Goal: Transaction & Acquisition: Purchase product/service

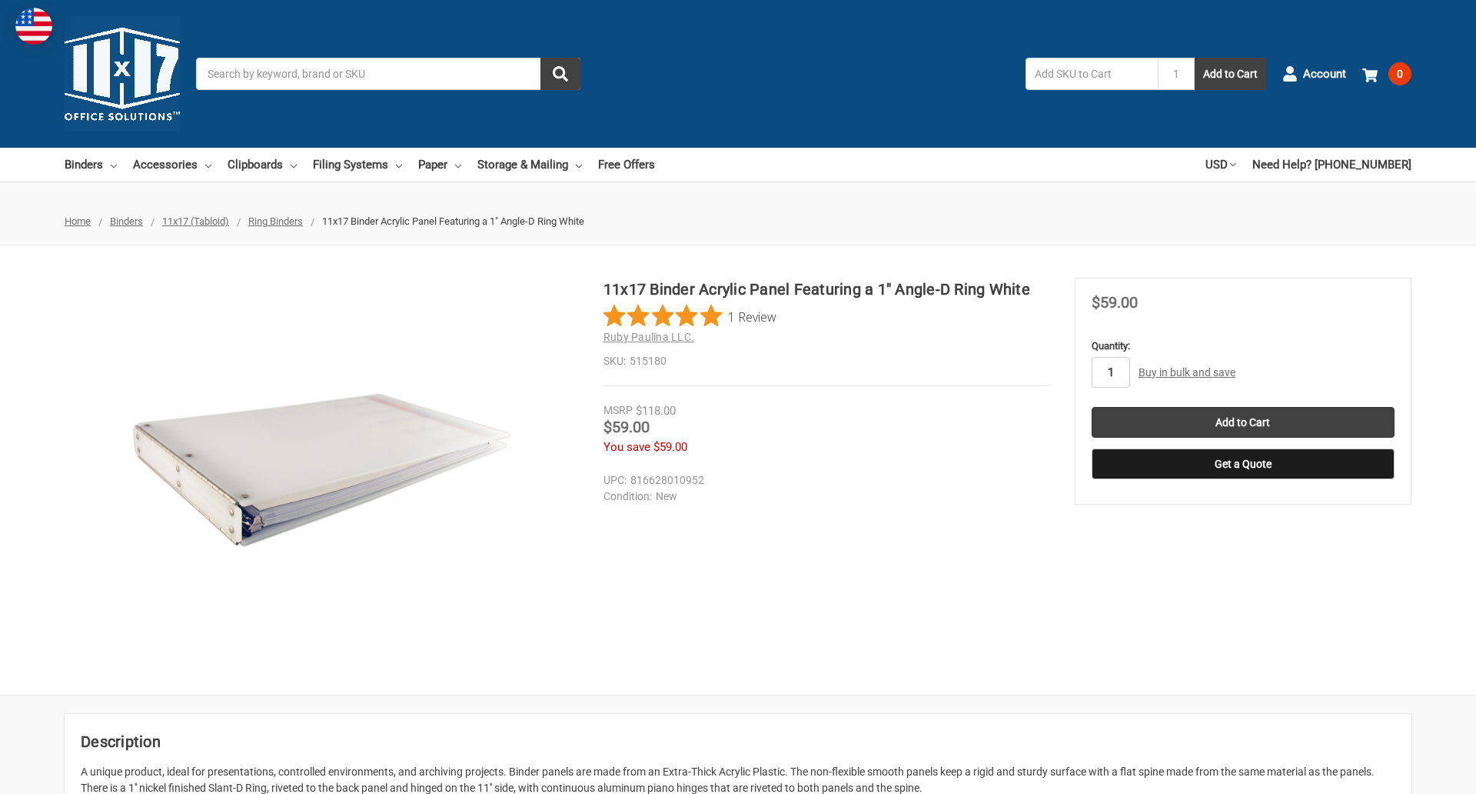
click at [1110, 372] on input "1" at bounding box center [1111, 372] width 38 height 31
type input "4"
click at [1243, 464] on button "Get a Quote" at bounding box center [1243, 463] width 303 height 31
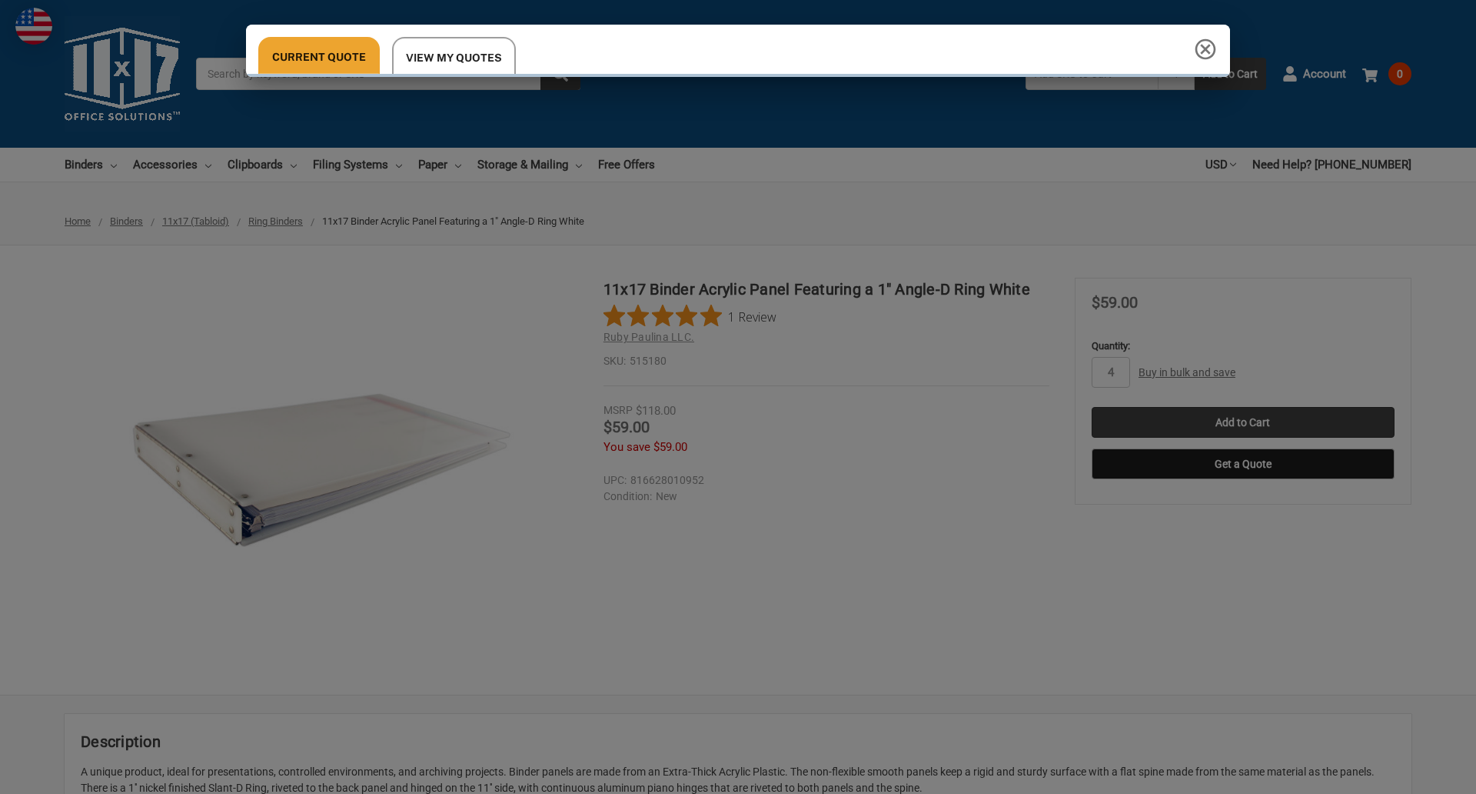
click at [1243, 422] on div "Current Quote View My Quotes Request a Quote 11x17 Inc. Quote Contact Details N…" at bounding box center [738, 397] width 1476 height 794
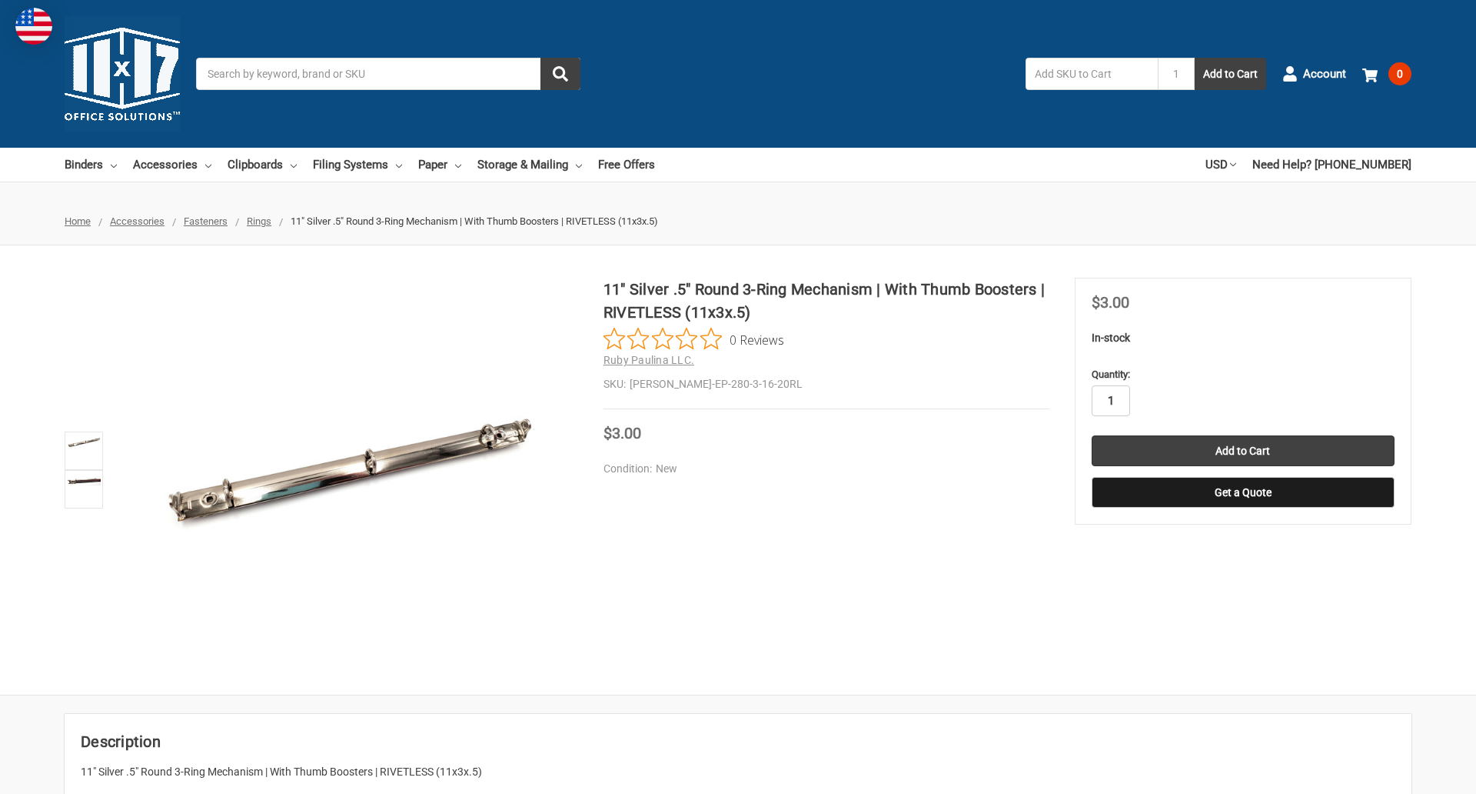
click at [1110, 401] on input "1" at bounding box center [1111, 400] width 38 height 31
type input "5"
click at [1243, 492] on button "Get a Quote" at bounding box center [1243, 492] width 303 height 31
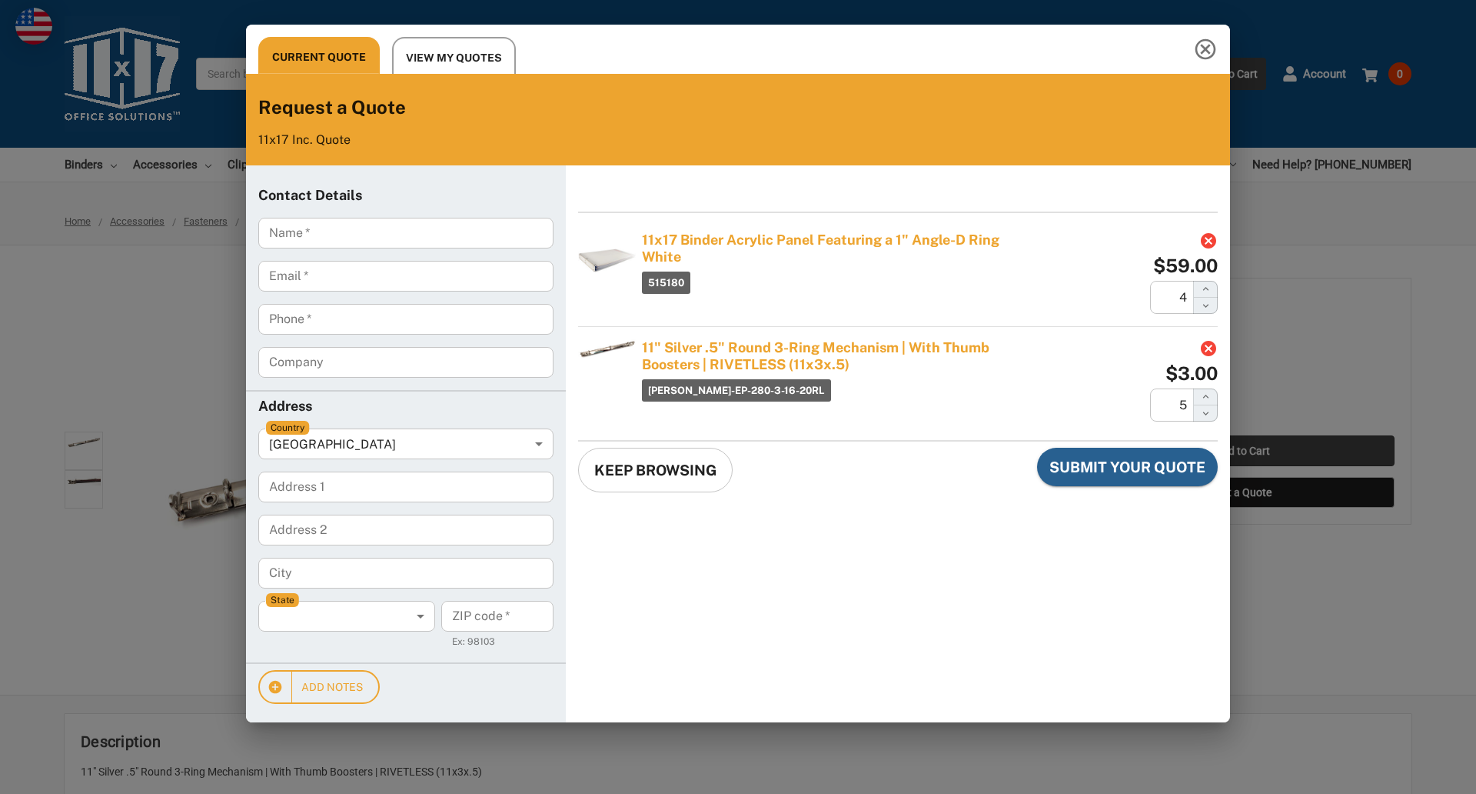
click at [1243, 451] on div "Current Quote View My Quotes Request a Quote 11x17 Inc. Quote Contact Details N…" at bounding box center [738, 397] width 1476 height 794
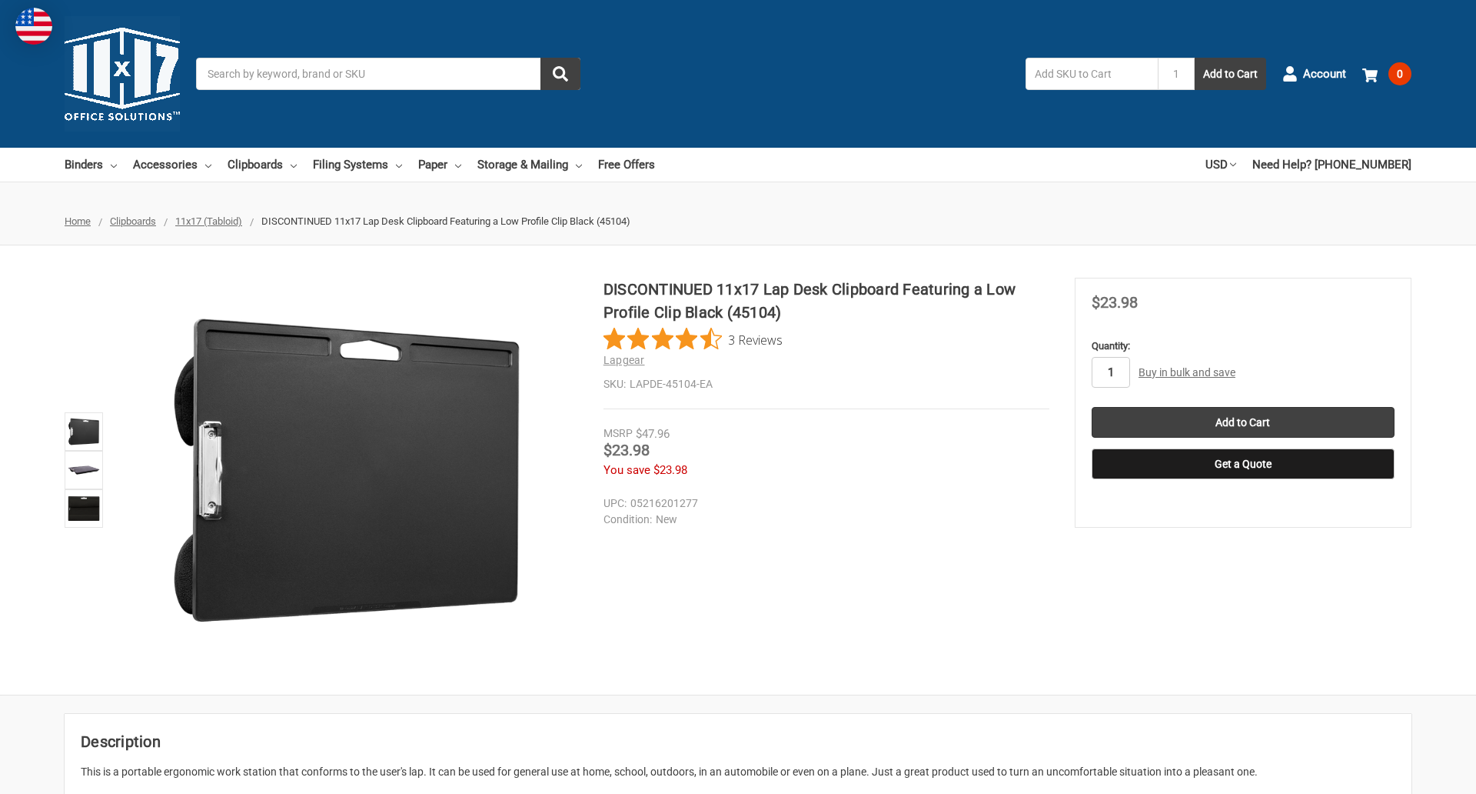
click at [1110, 372] on input "1" at bounding box center [1111, 372] width 38 height 31
type input "5"
click at [1243, 464] on button "Get a Quote" at bounding box center [1243, 463] width 303 height 31
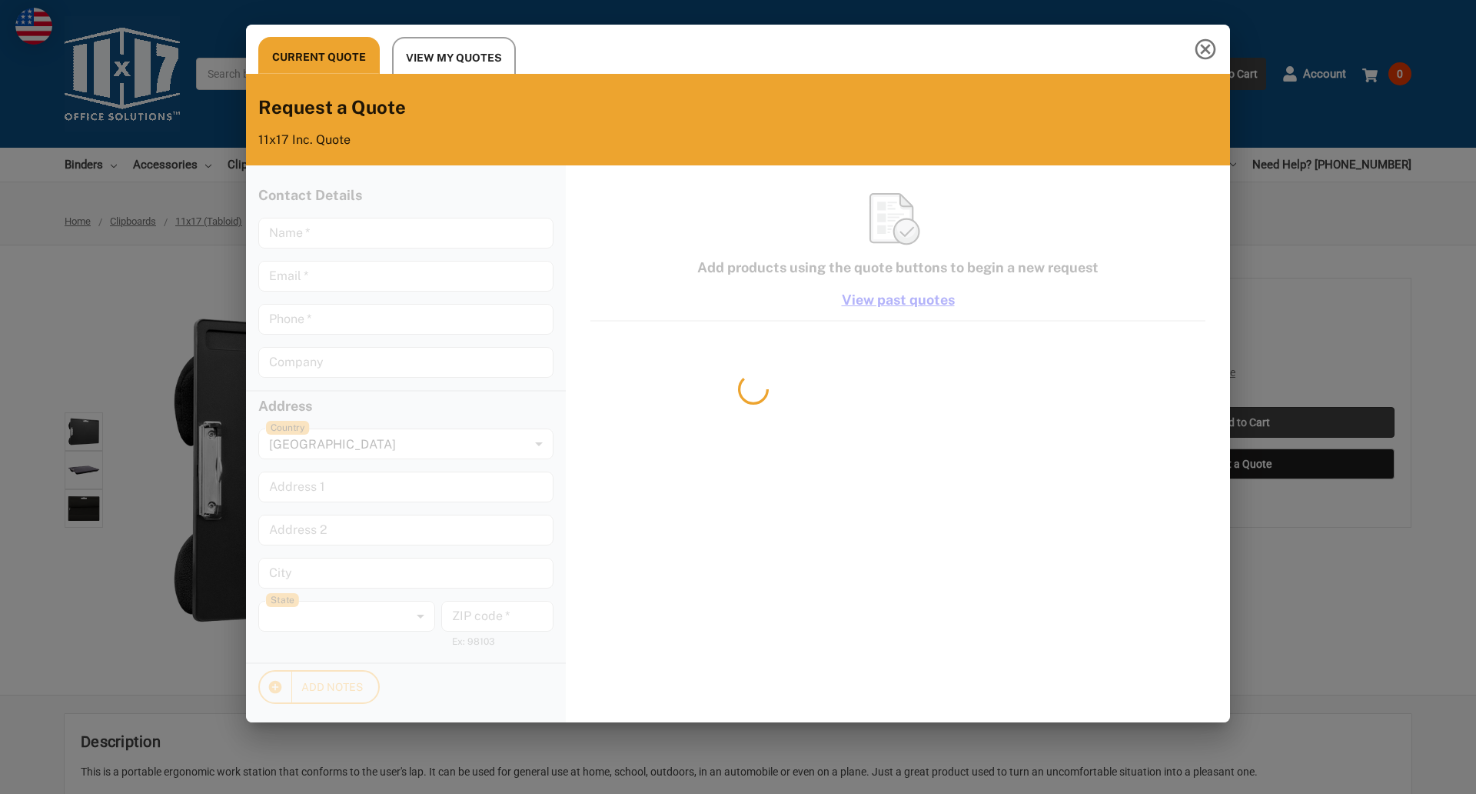
click at [1243, 422] on div "Current Quote View My Quotes Request a Quote 11x17 Inc. Quote Contact Details N…" at bounding box center [738, 397] width 1476 height 794
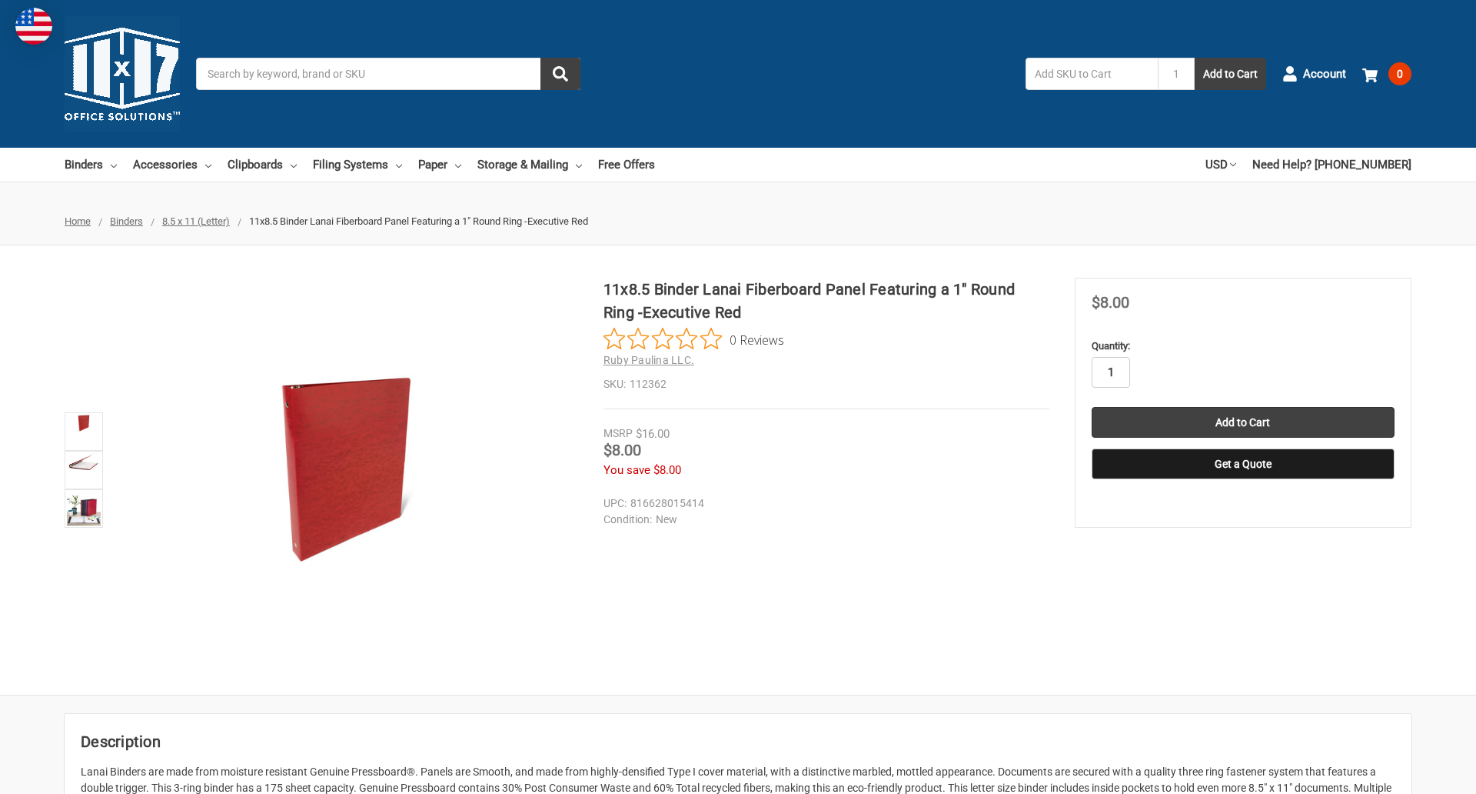
click at [1110, 372] on input "1" at bounding box center [1111, 372] width 38 height 31
type input "4"
click at [1243, 464] on button "Get a Quote" at bounding box center [1243, 463] width 303 height 31
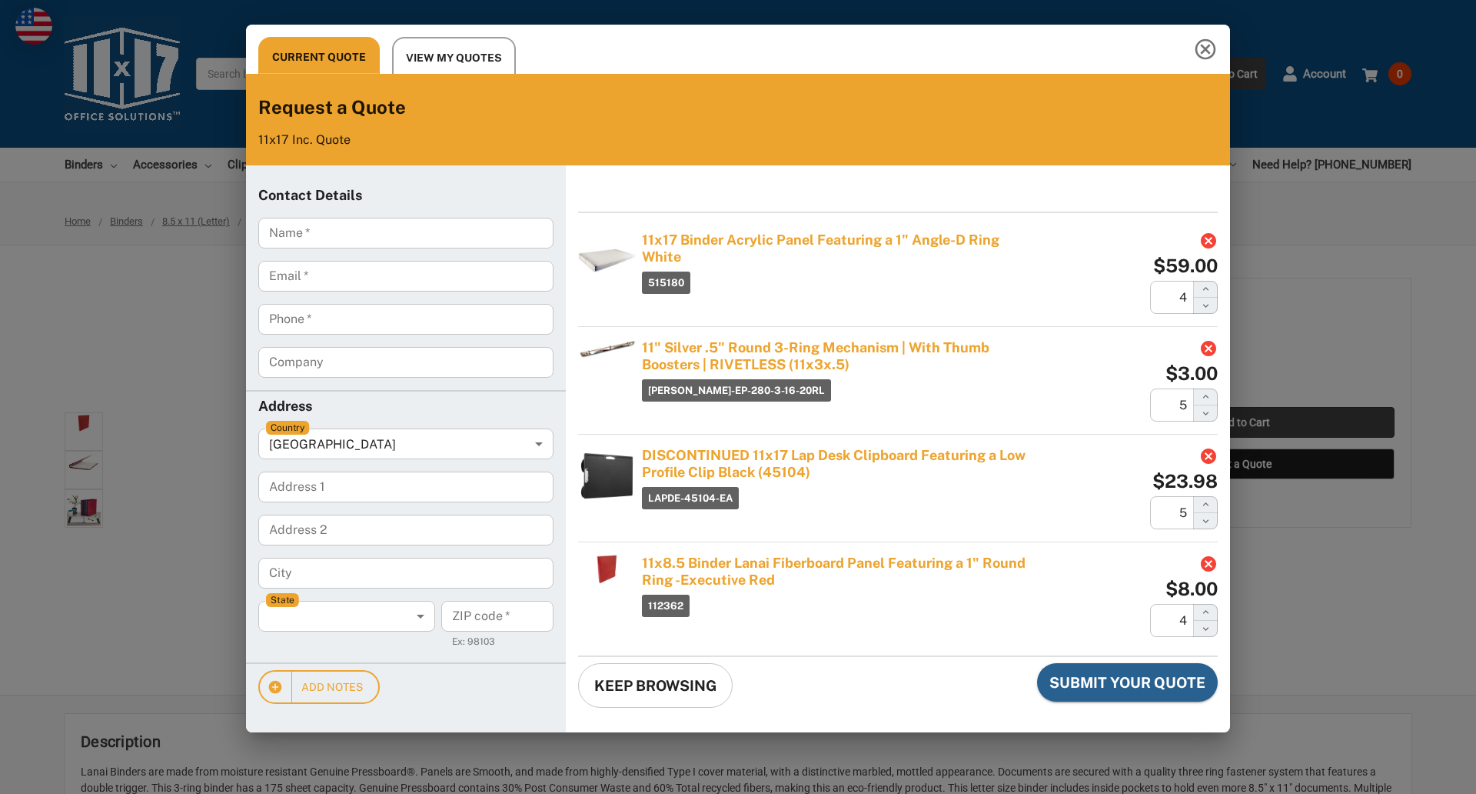
click at [1243, 422] on div "Current Quote View My Quotes Request a Quote 11x17 Inc. Quote Contact Details N…" at bounding box center [738, 397] width 1476 height 794
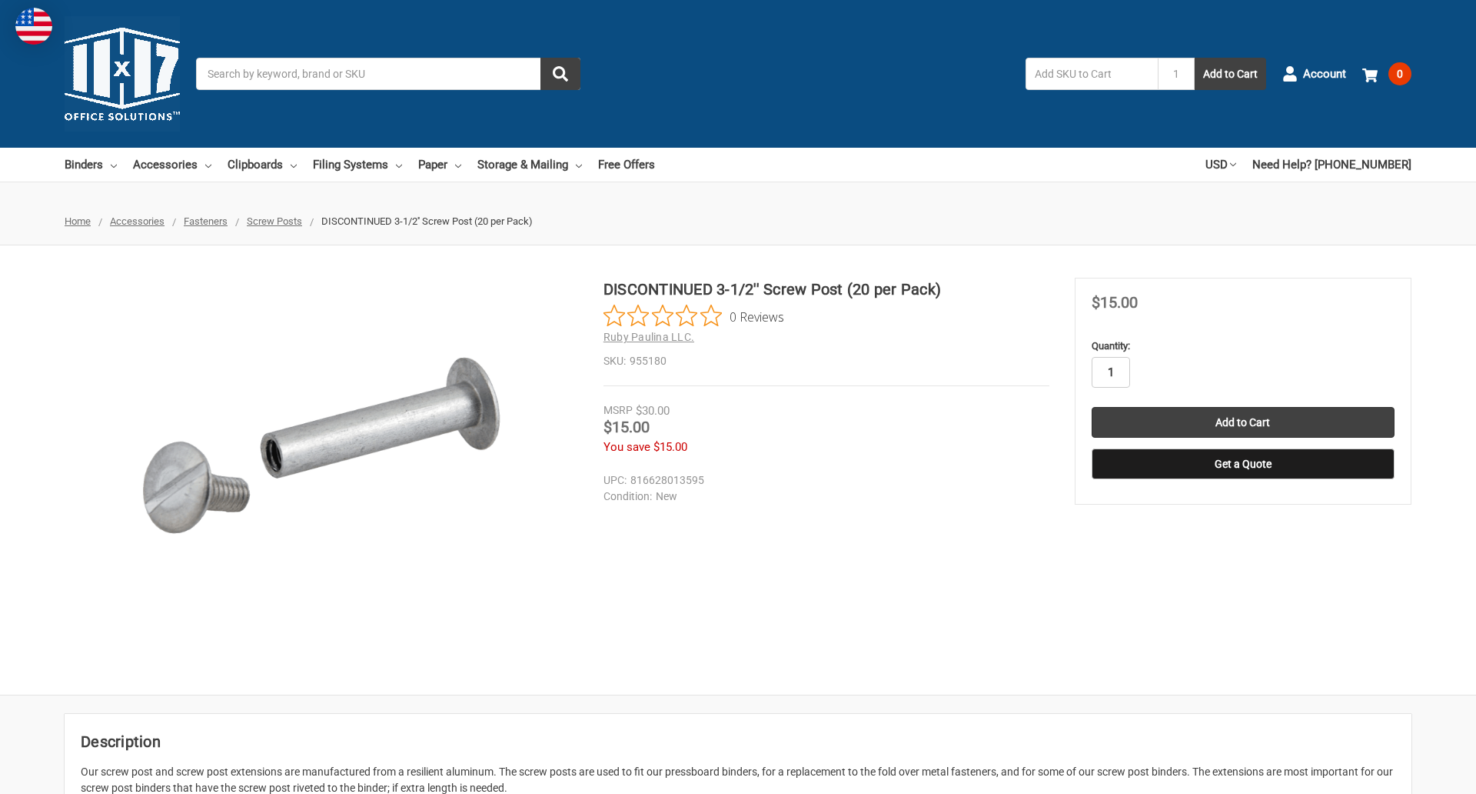
click at [1110, 372] on input "1" at bounding box center [1111, 372] width 38 height 31
click at [1243, 464] on button "Get a Quote" at bounding box center [1243, 463] width 303 height 31
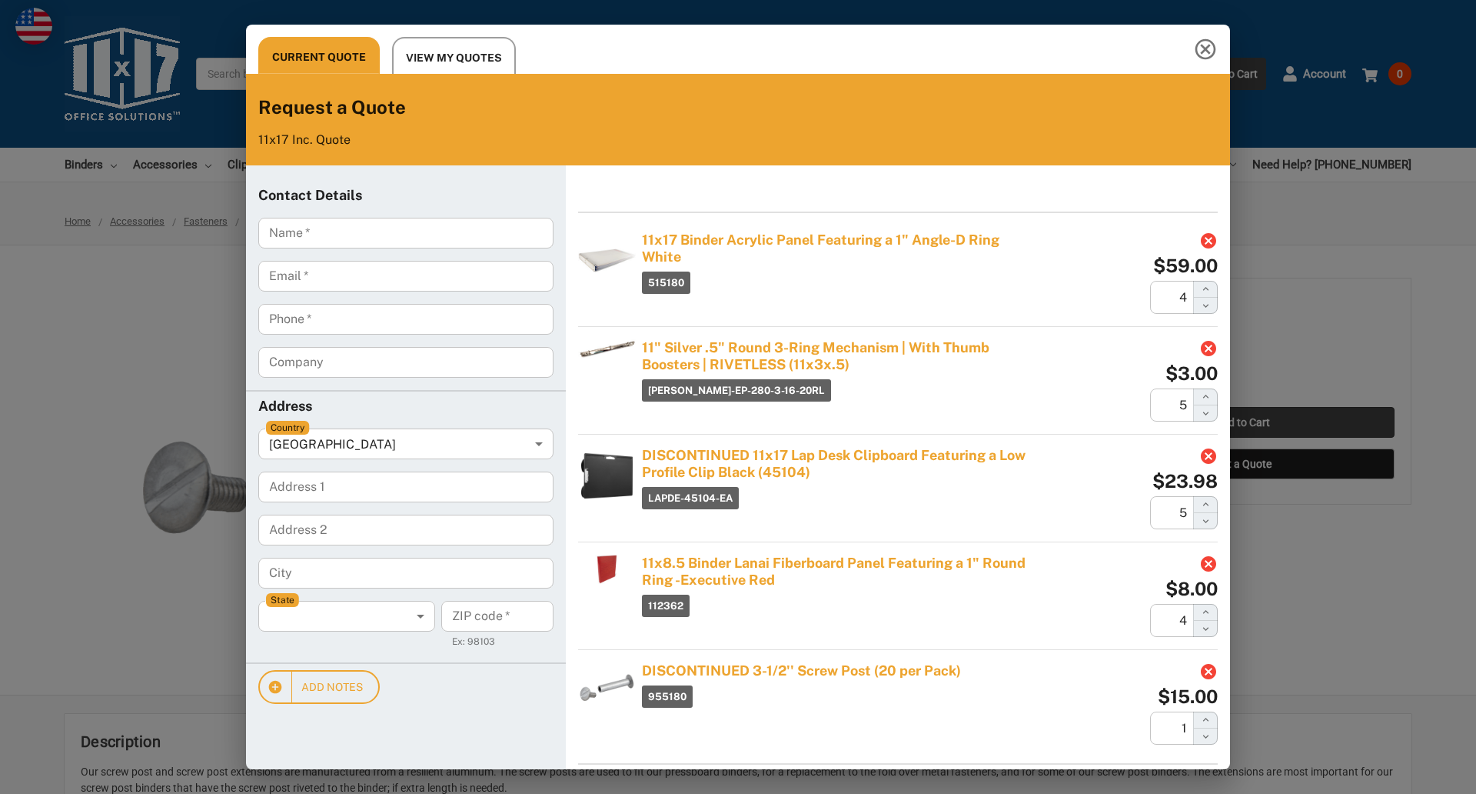
click at [1243, 422] on div "Current Quote View My Quotes Request a Quote 11x17 Inc. Quote Contact Details N…" at bounding box center [738, 397] width 1476 height 794
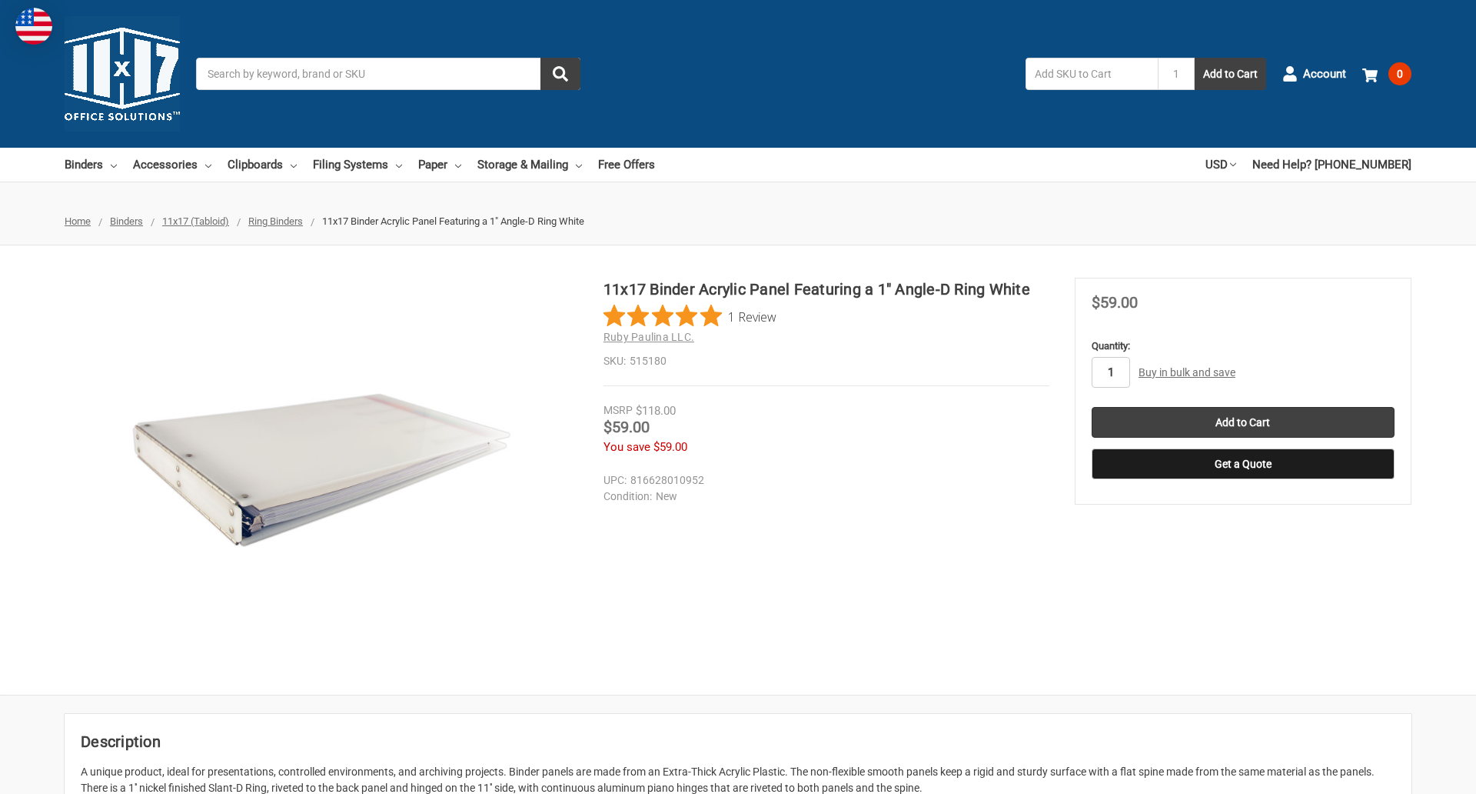
click at [1110, 372] on input "1" at bounding box center [1111, 372] width 38 height 31
type input "2"
click at [1243, 464] on button "Get a Quote" at bounding box center [1243, 463] width 303 height 31
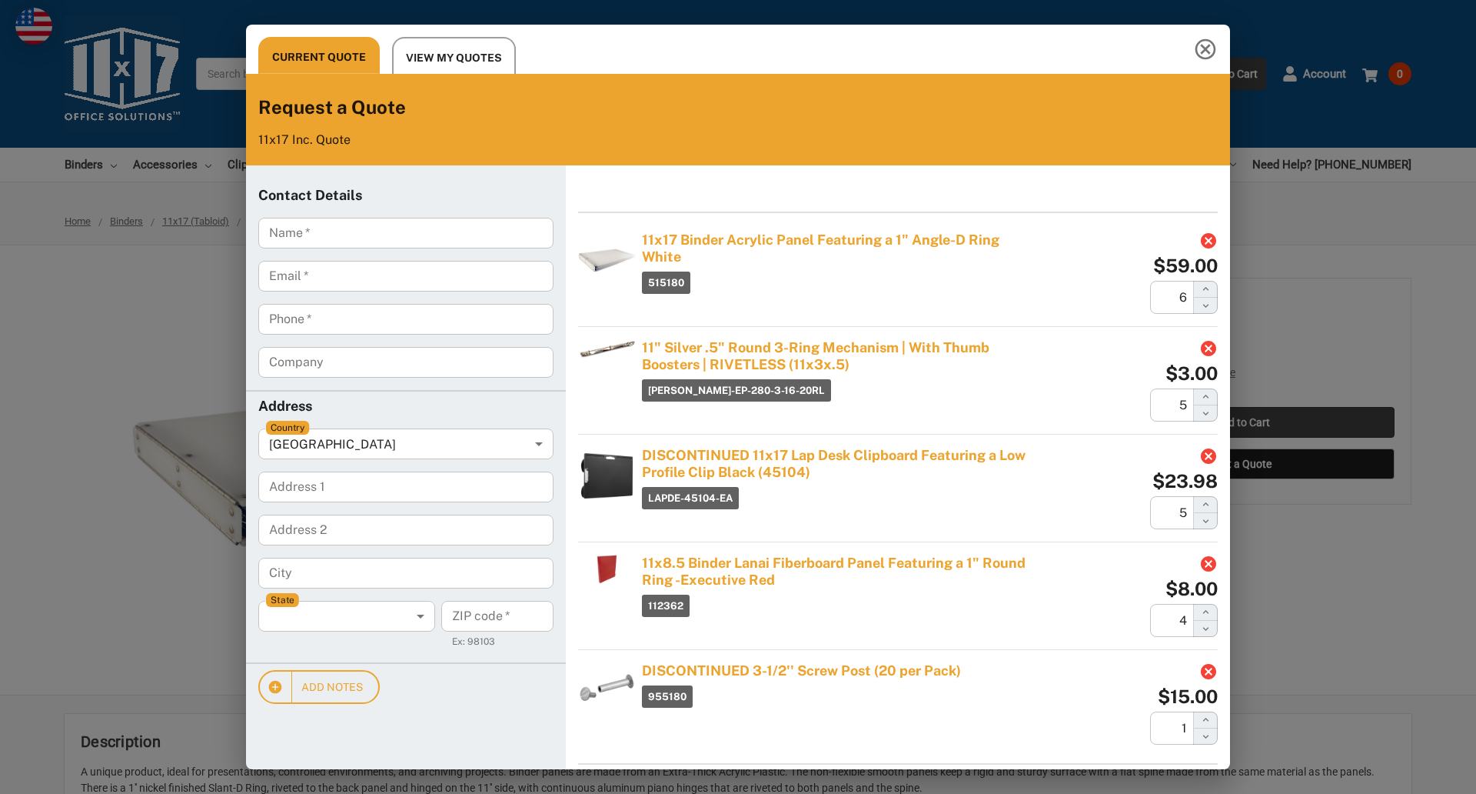
click at [1243, 422] on div "Current Quote View My Quotes Request a Quote 11x17 Inc. Quote Contact Details N…" at bounding box center [738, 397] width 1476 height 794
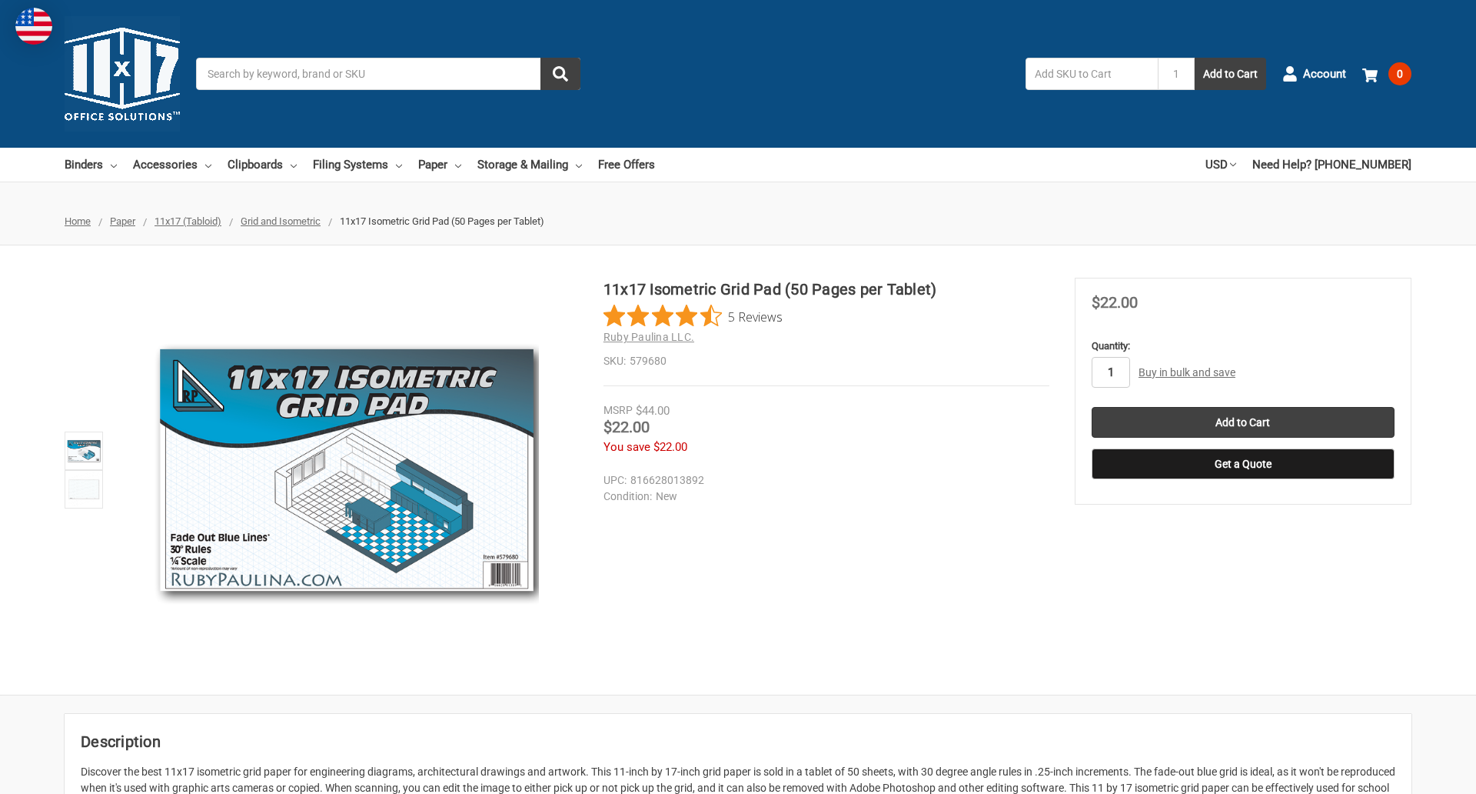
click at [1110, 372] on input "1" at bounding box center [1111, 372] width 38 height 31
type input "3"
click at [1243, 464] on button "Get a Quote" at bounding box center [1243, 463] width 303 height 31
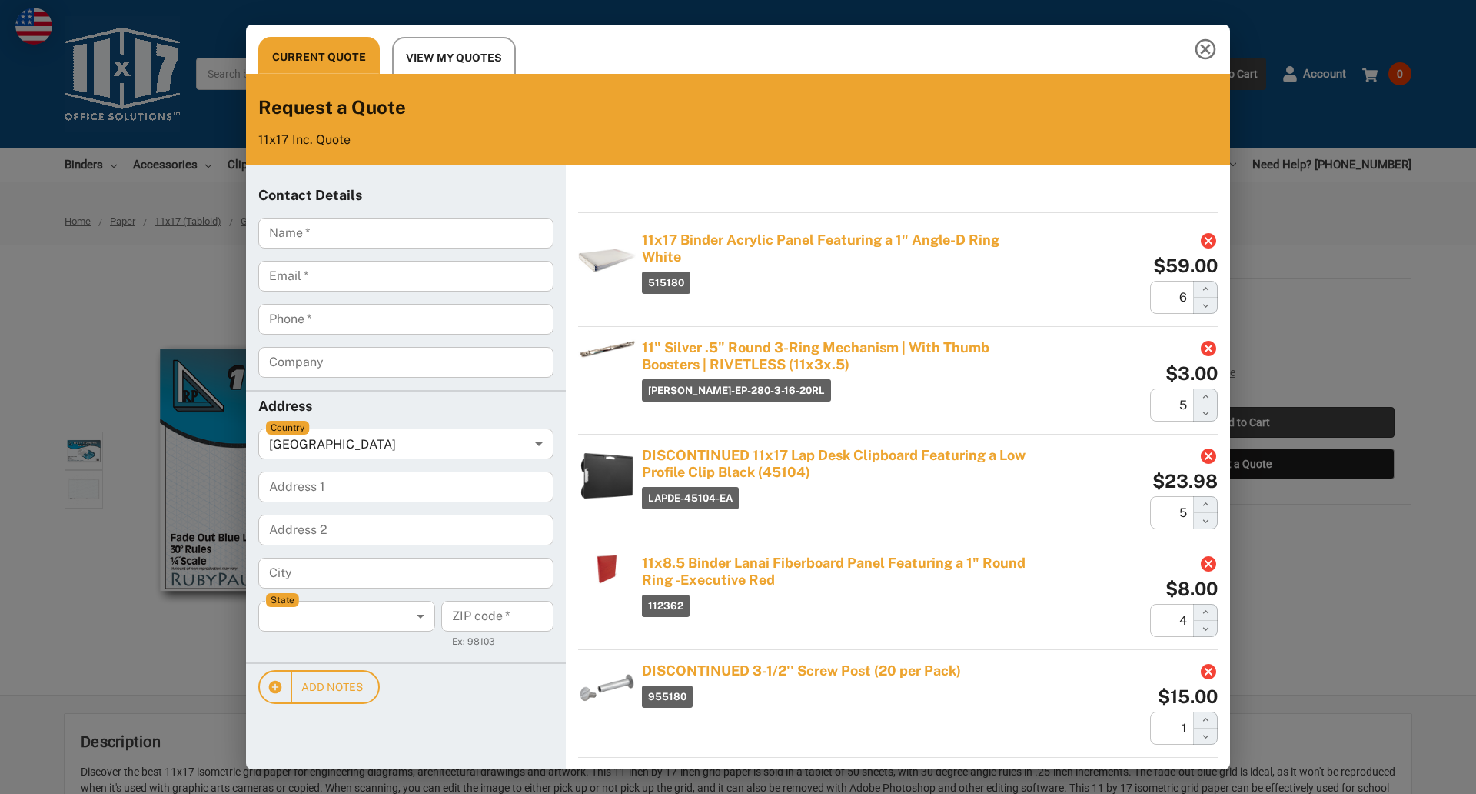
click at [1243, 422] on div "Current Quote View My Quotes Request a Quote 11x17 Inc. Quote Contact Details N…" at bounding box center [738, 397] width 1476 height 794
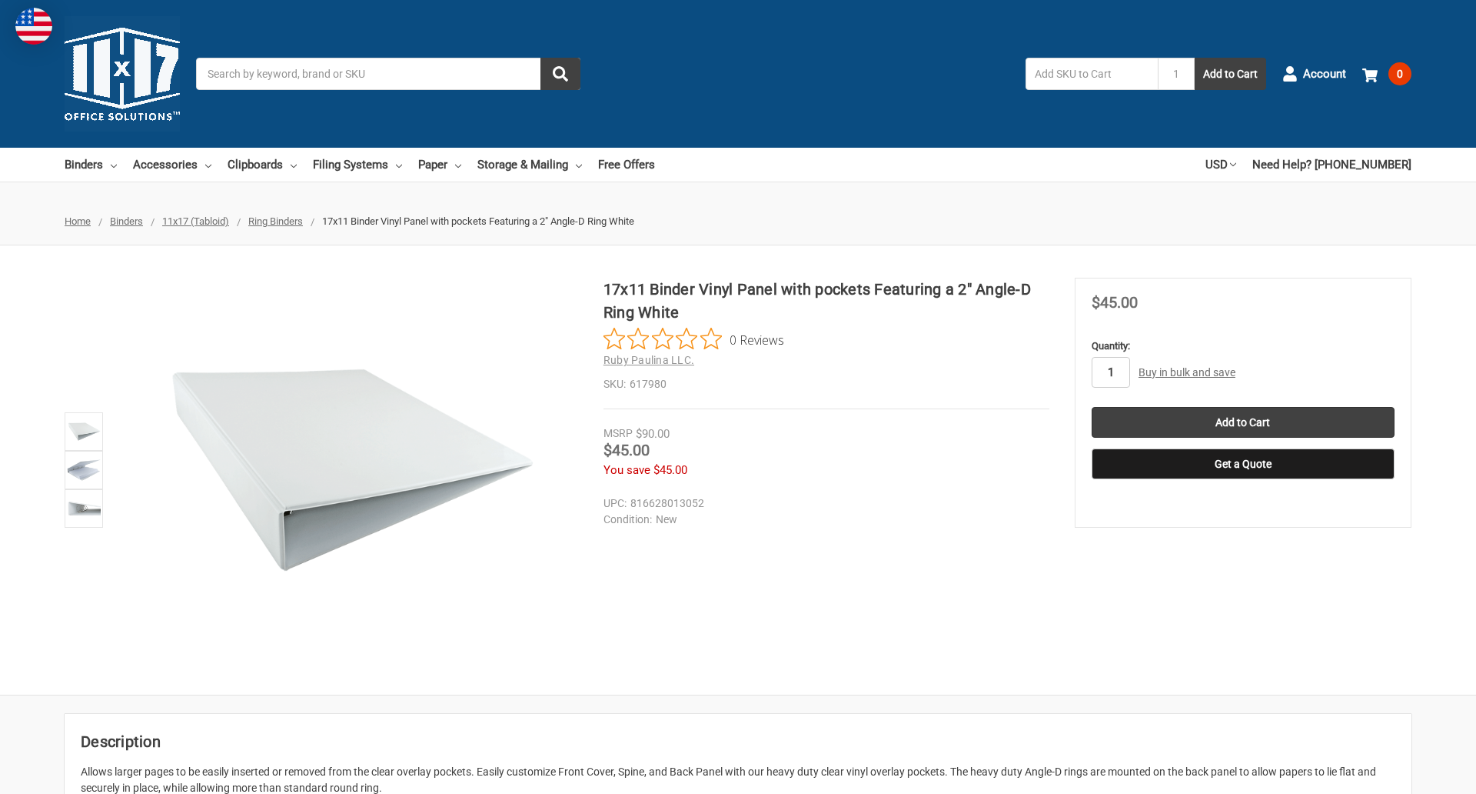
click at [1110, 372] on input "1" at bounding box center [1111, 372] width 38 height 31
type input "4"
click at [1243, 464] on button "Get a Quote" at bounding box center [1243, 463] width 303 height 31
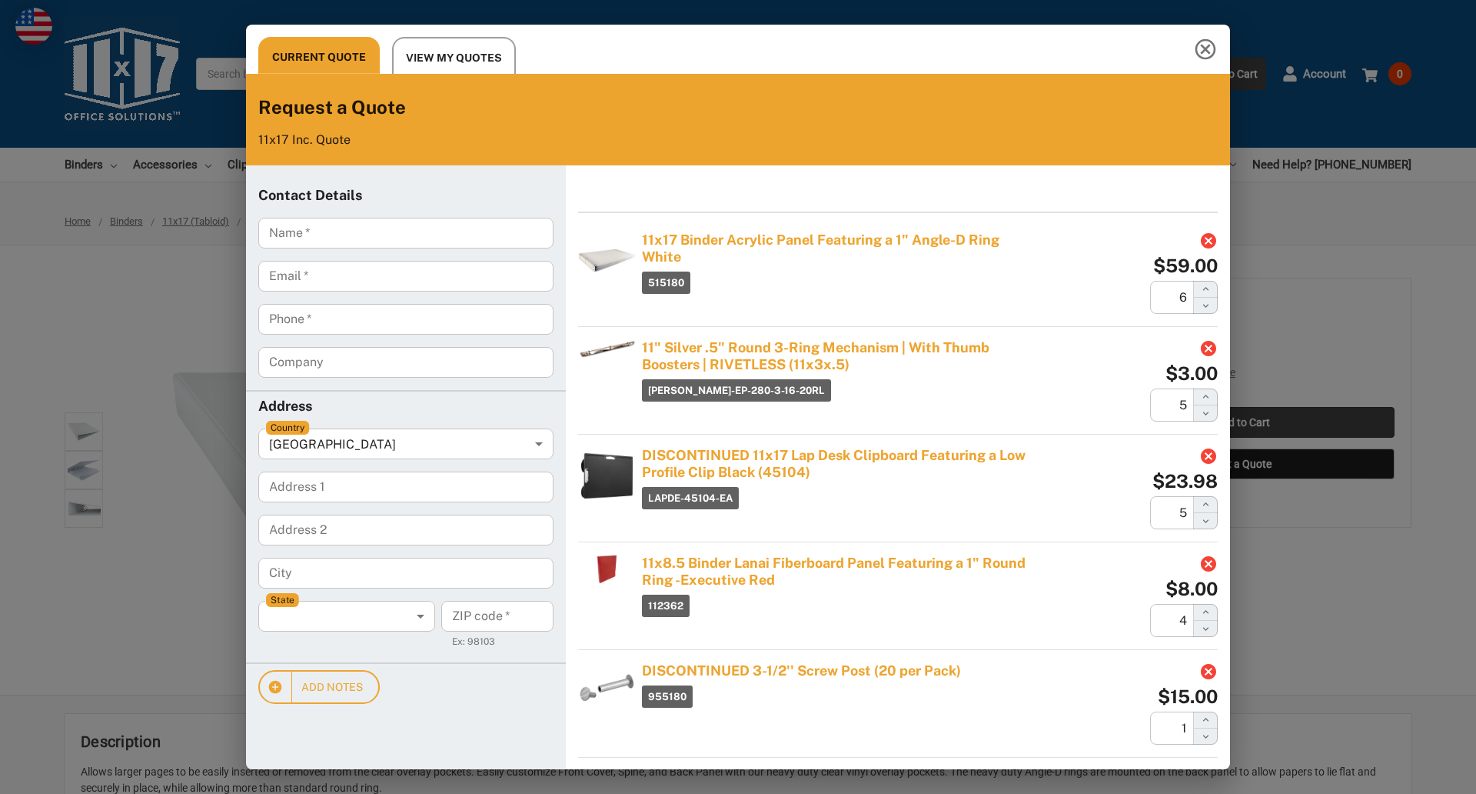
click at [1243, 422] on div "Current Quote View My Quotes Request a Quote 11x17 Inc. Quote Contact Details N…" at bounding box center [738, 397] width 1476 height 794
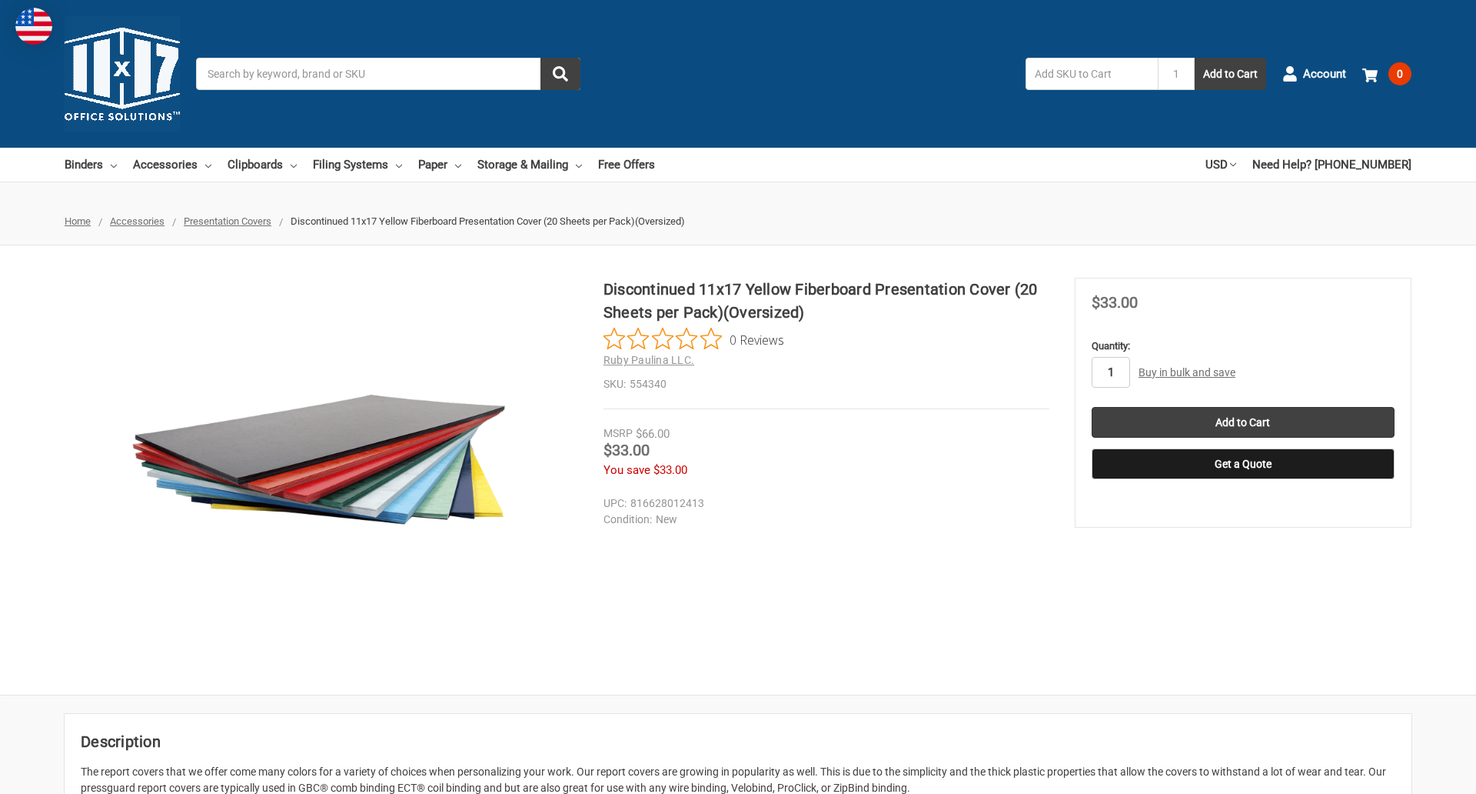
click at [1110, 372] on input "1" at bounding box center [1111, 372] width 38 height 31
type input "3"
click at [1243, 464] on button "Get a Quote" at bounding box center [1243, 463] width 303 height 31
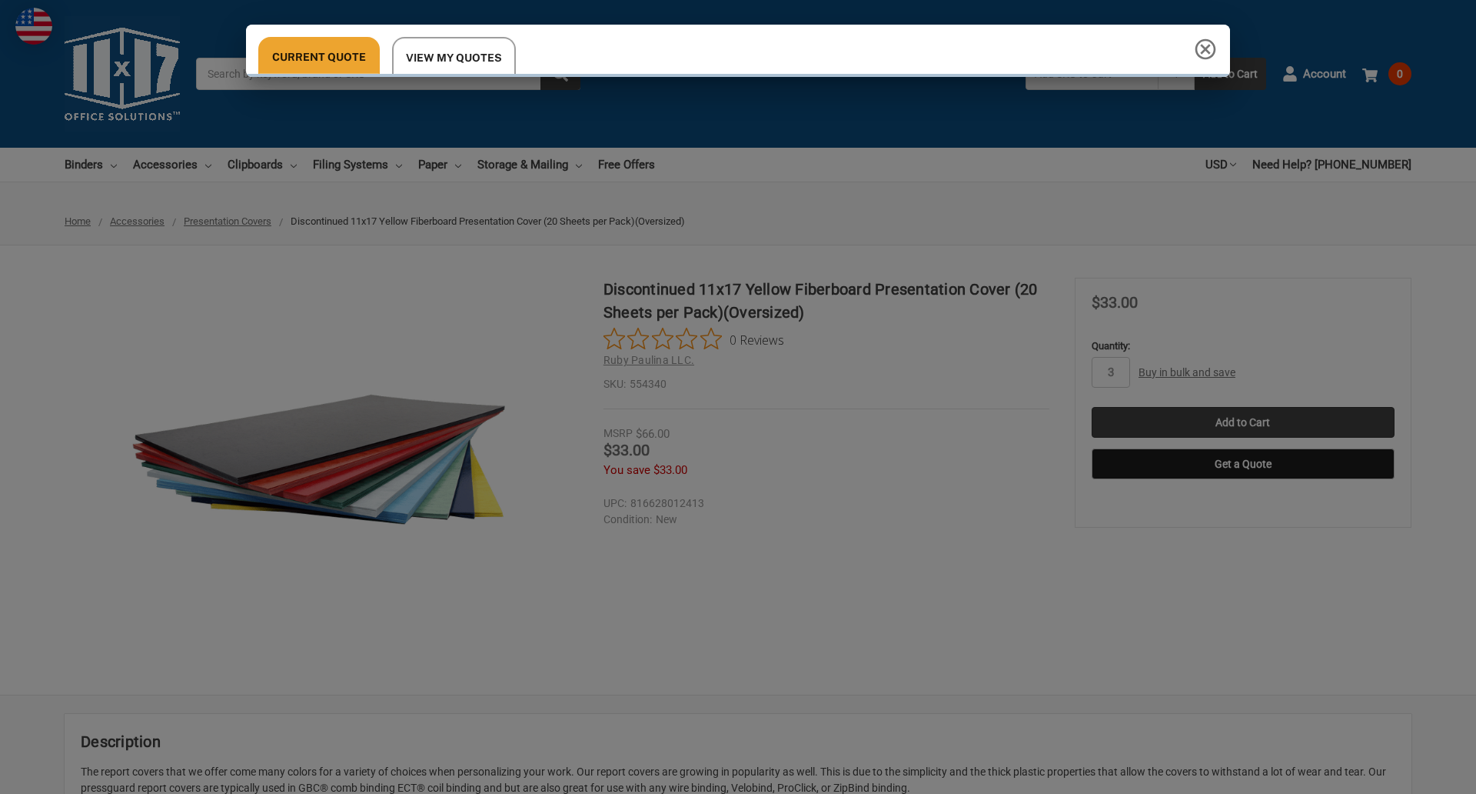
click at [1243, 422] on div "Current Quote View My Quotes" at bounding box center [738, 397] width 1476 height 794
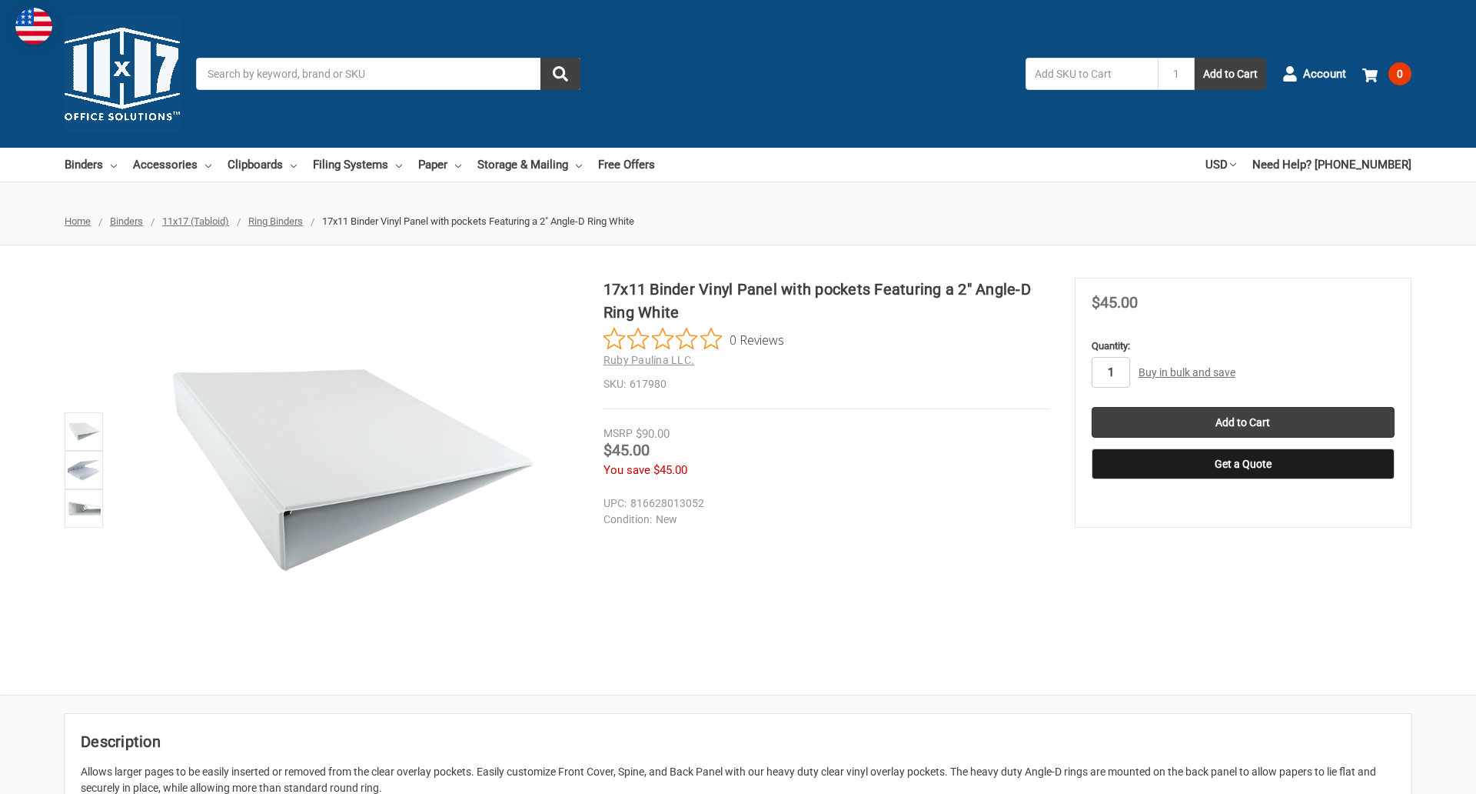
click at [1110, 372] on input "1" at bounding box center [1111, 372] width 38 height 31
click at [1243, 464] on button "Get a Quote" at bounding box center [1243, 463] width 303 height 31
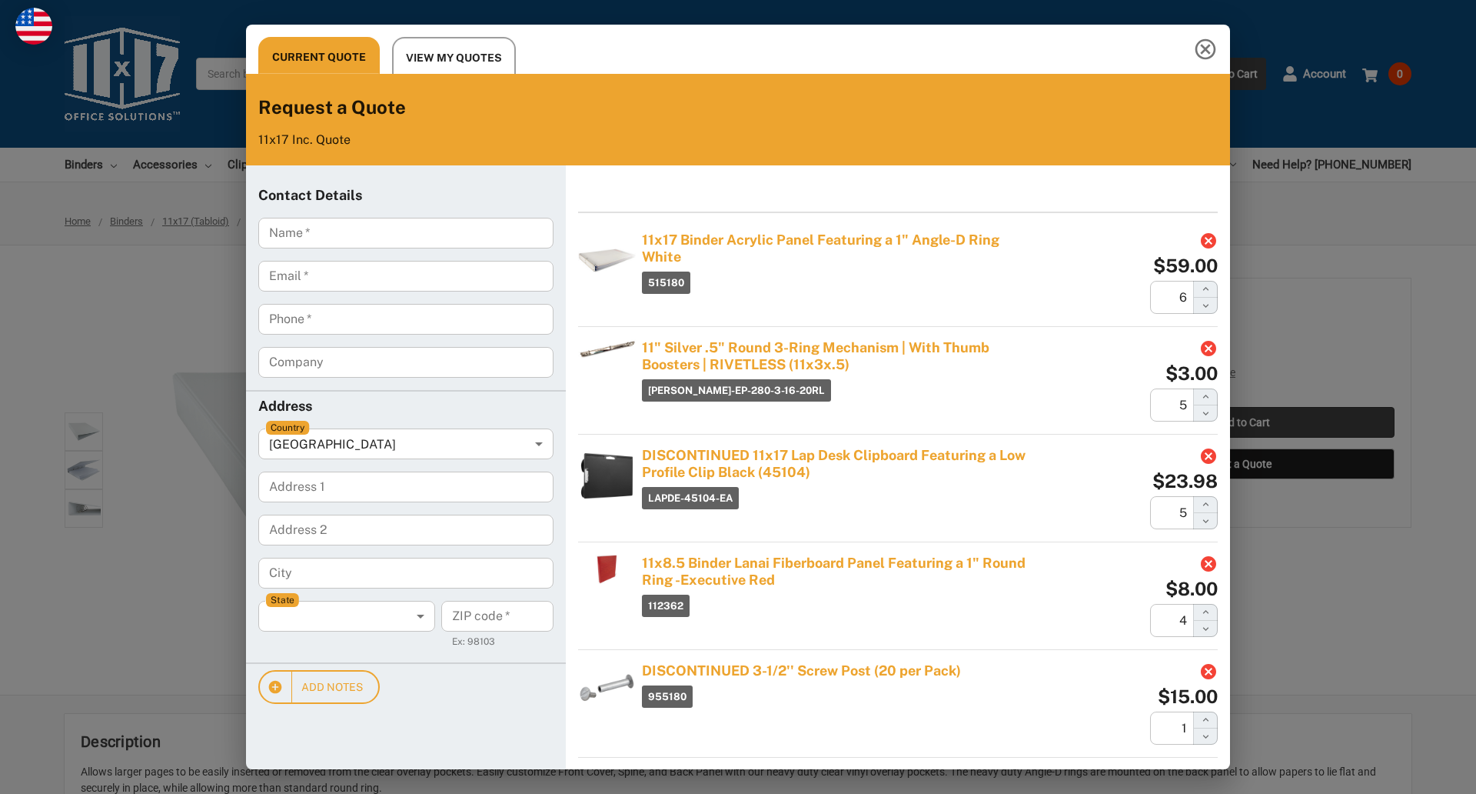
click at [1243, 422] on div "Current Quote View My Quotes Request a Quote 11x17 Inc. Quote Contact Details N…" at bounding box center [738, 397] width 1476 height 794
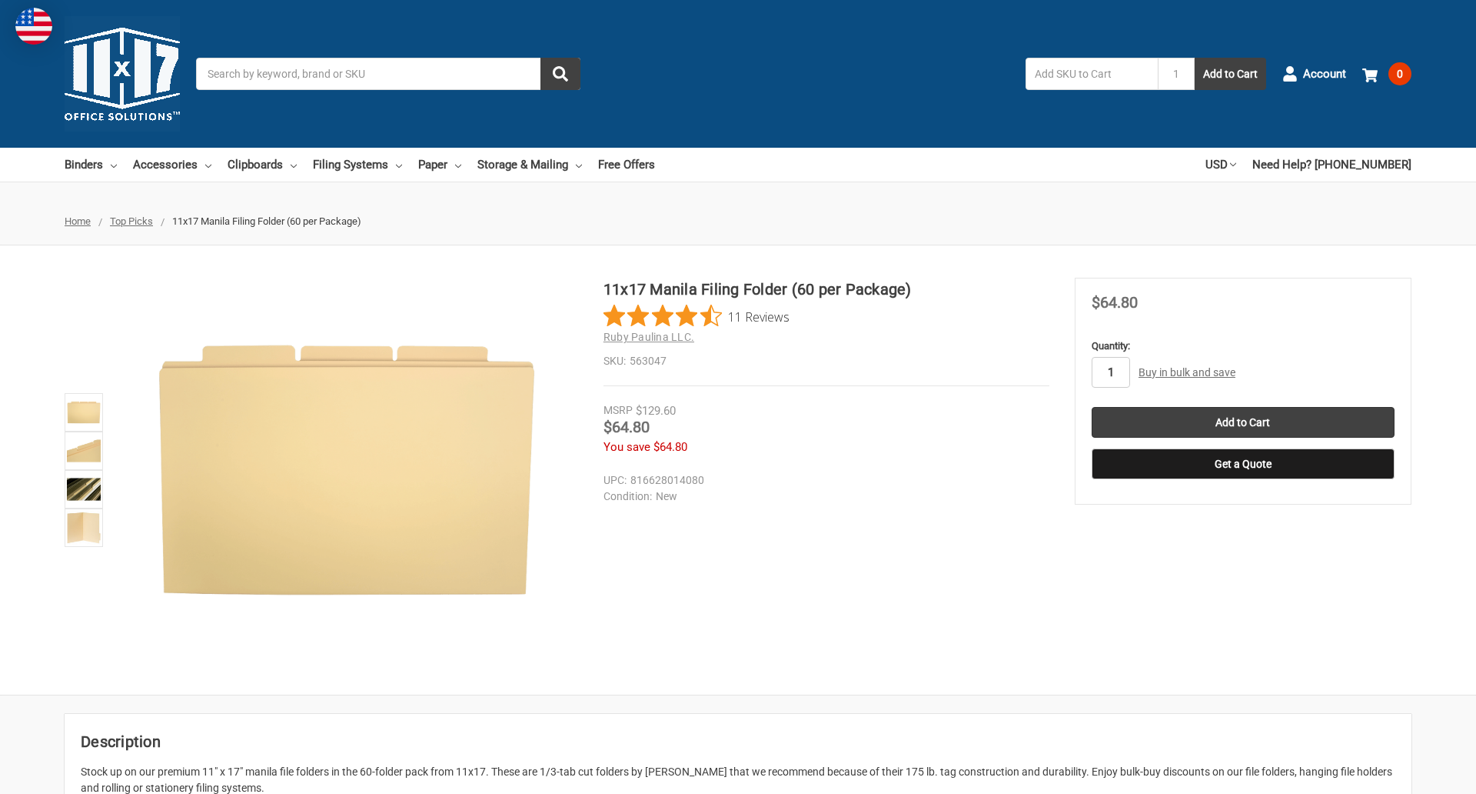
click at [1110, 372] on input "1" at bounding box center [1111, 372] width 38 height 31
click at [1243, 464] on button "Get a Quote" at bounding box center [1243, 463] width 303 height 31
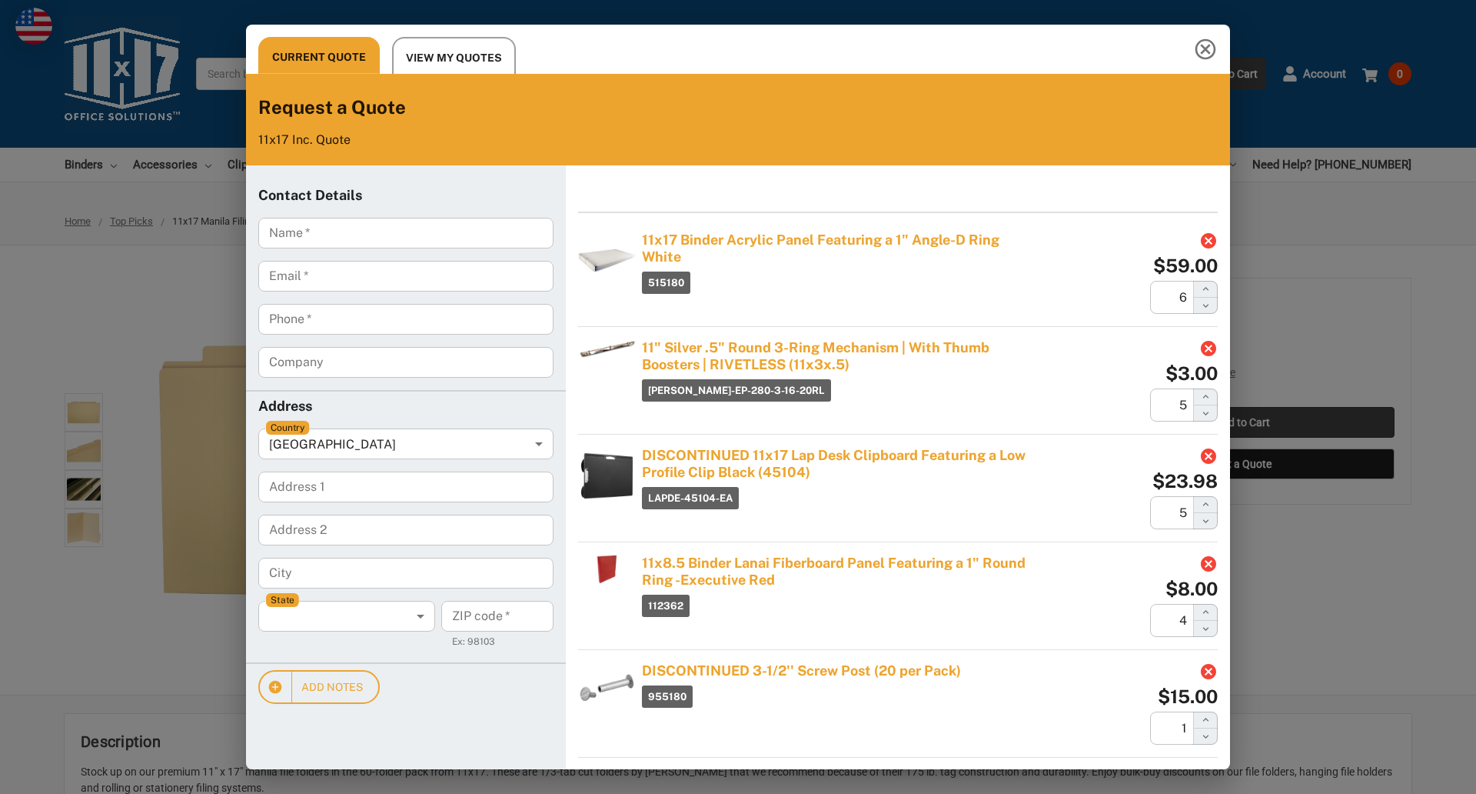
click at [1243, 422] on div "Current Quote View My Quotes Request a Quote 11x17 Inc. Quote Contact Details N…" at bounding box center [738, 397] width 1476 height 794
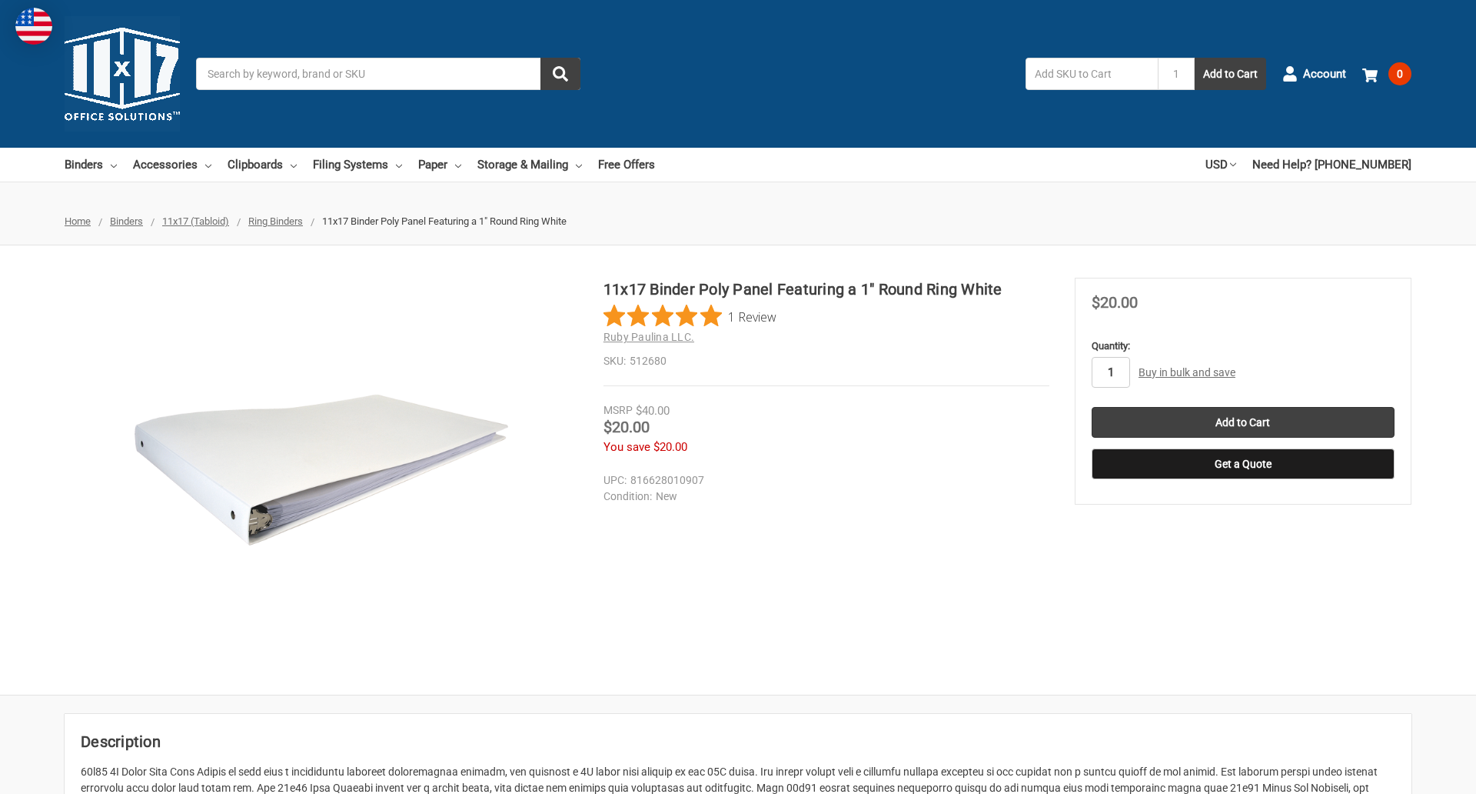
click at [1110, 372] on input "1" at bounding box center [1111, 372] width 38 height 31
type input "2"
click at [1243, 464] on button "Get a Quote" at bounding box center [1243, 463] width 303 height 31
click at [1243, 422] on input "Add to Cart" at bounding box center [1243, 422] width 303 height 31
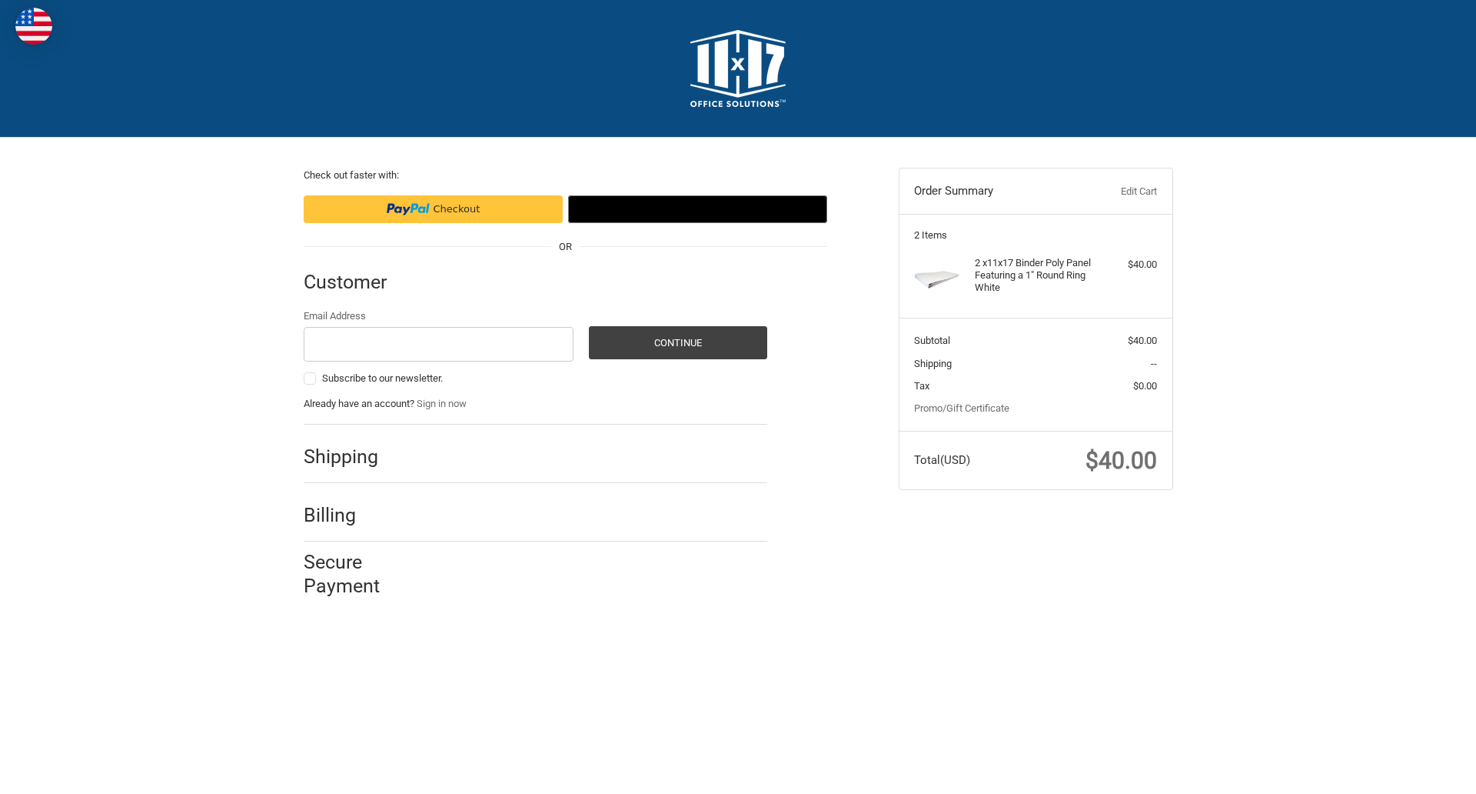
click at [438, 344] on input "Email Address" at bounding box center [439, 344] width 271 height 35
type input "reflectiz@bigcommerce.com"
click at [677, 342] on button "Continue" at bounding box center [678, 342] width 178 height 33
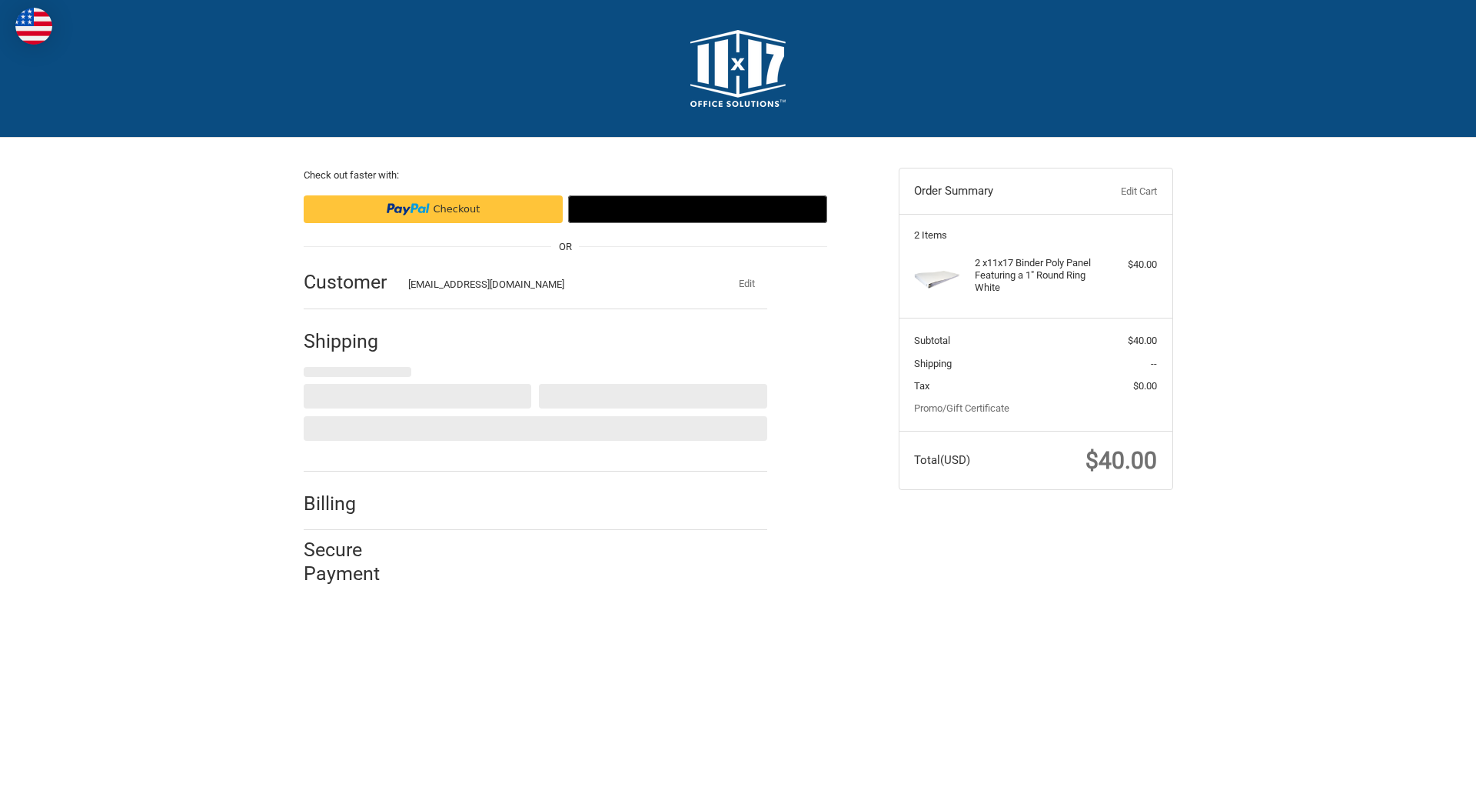
select select "US"
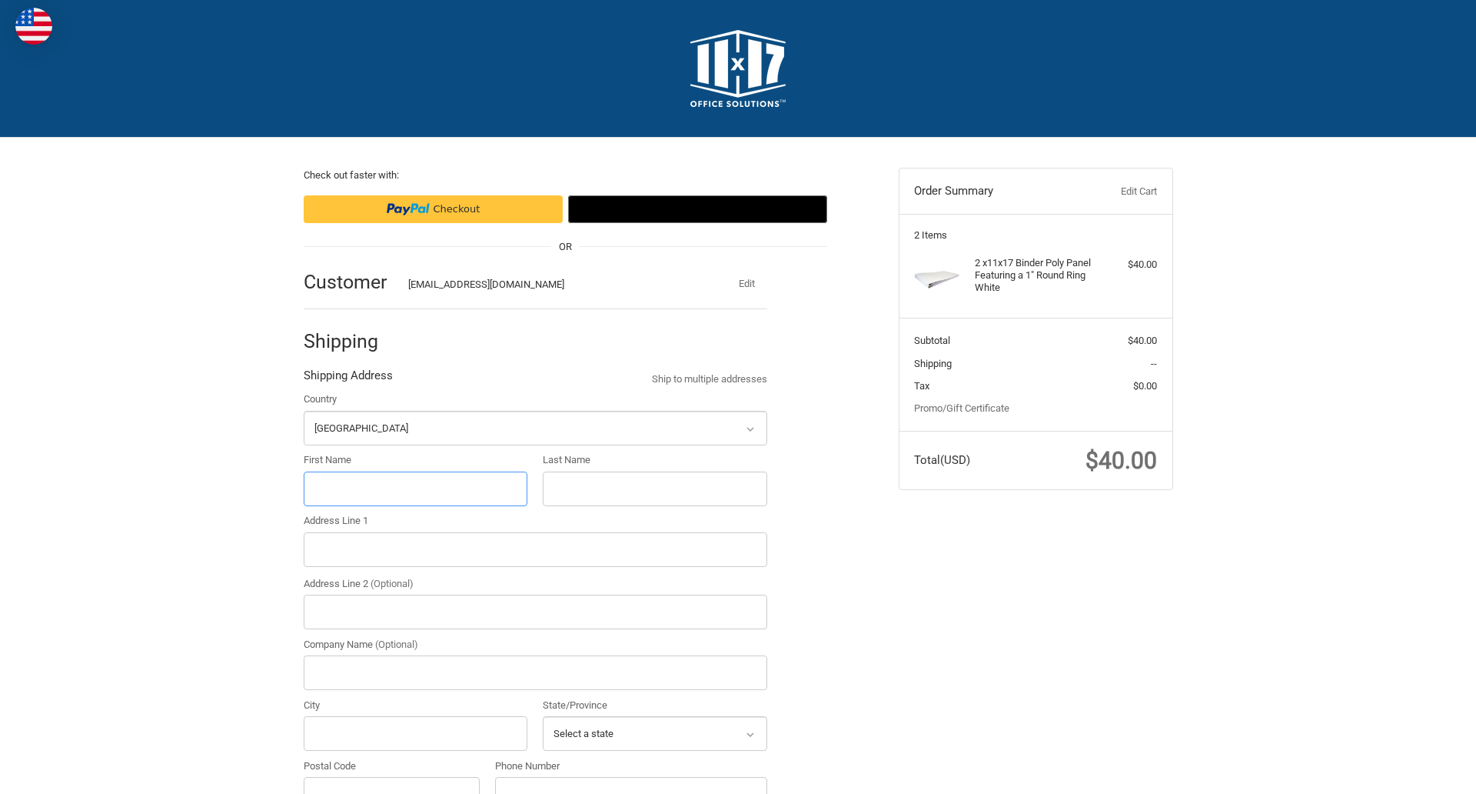
click at [415, 488] on input "First Name" at bounding box center [416, 488] width 225 height 35
type input "reflectiz"
click at [654, 488] on input "Last Name" at bounding box center [655, 488] width 225 height 35
type input "bigcommerce"
click at [391, 777] on input "Postal Code" at bounding box center [392, 794] width 177 height 35
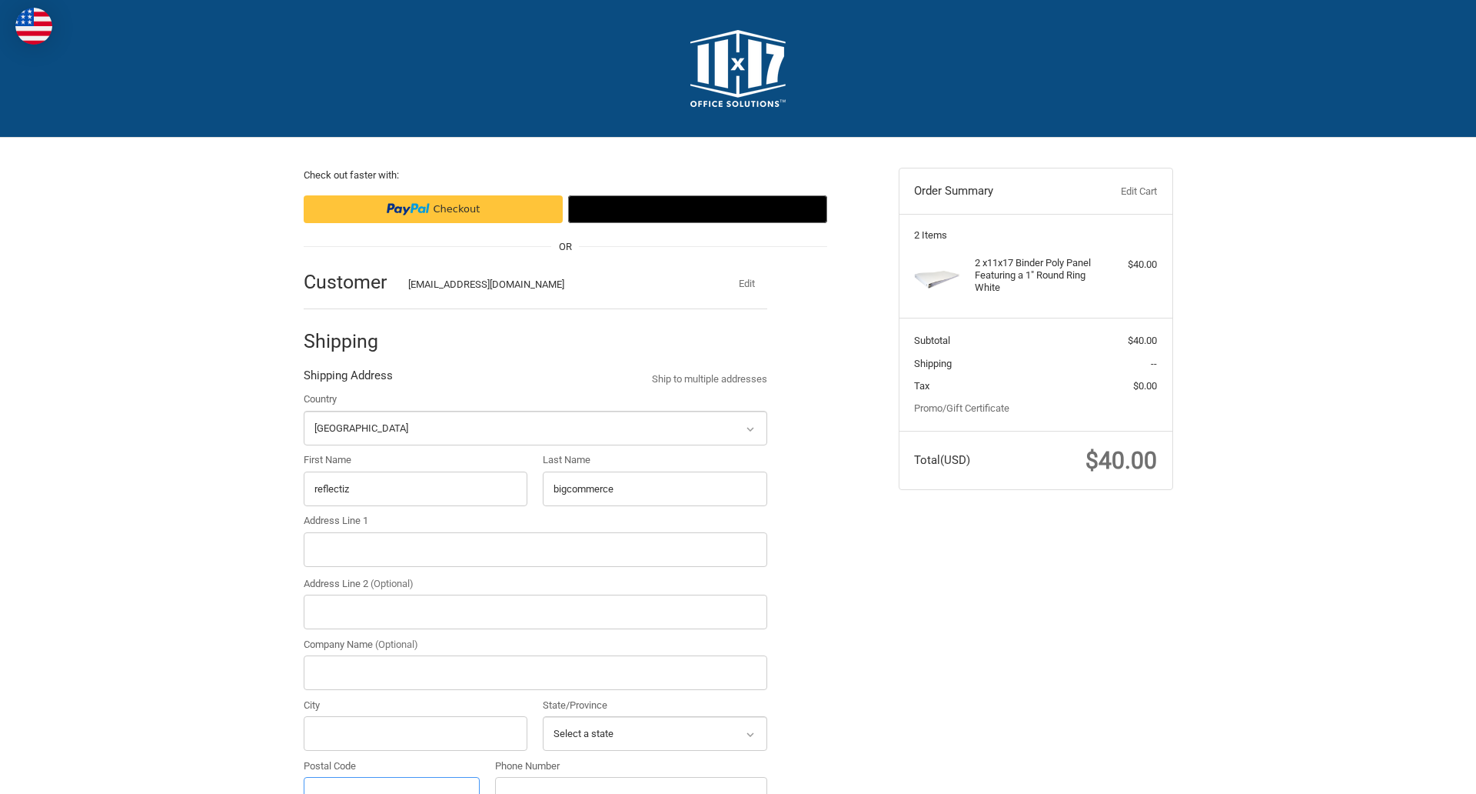
scroll to position [17, 0]
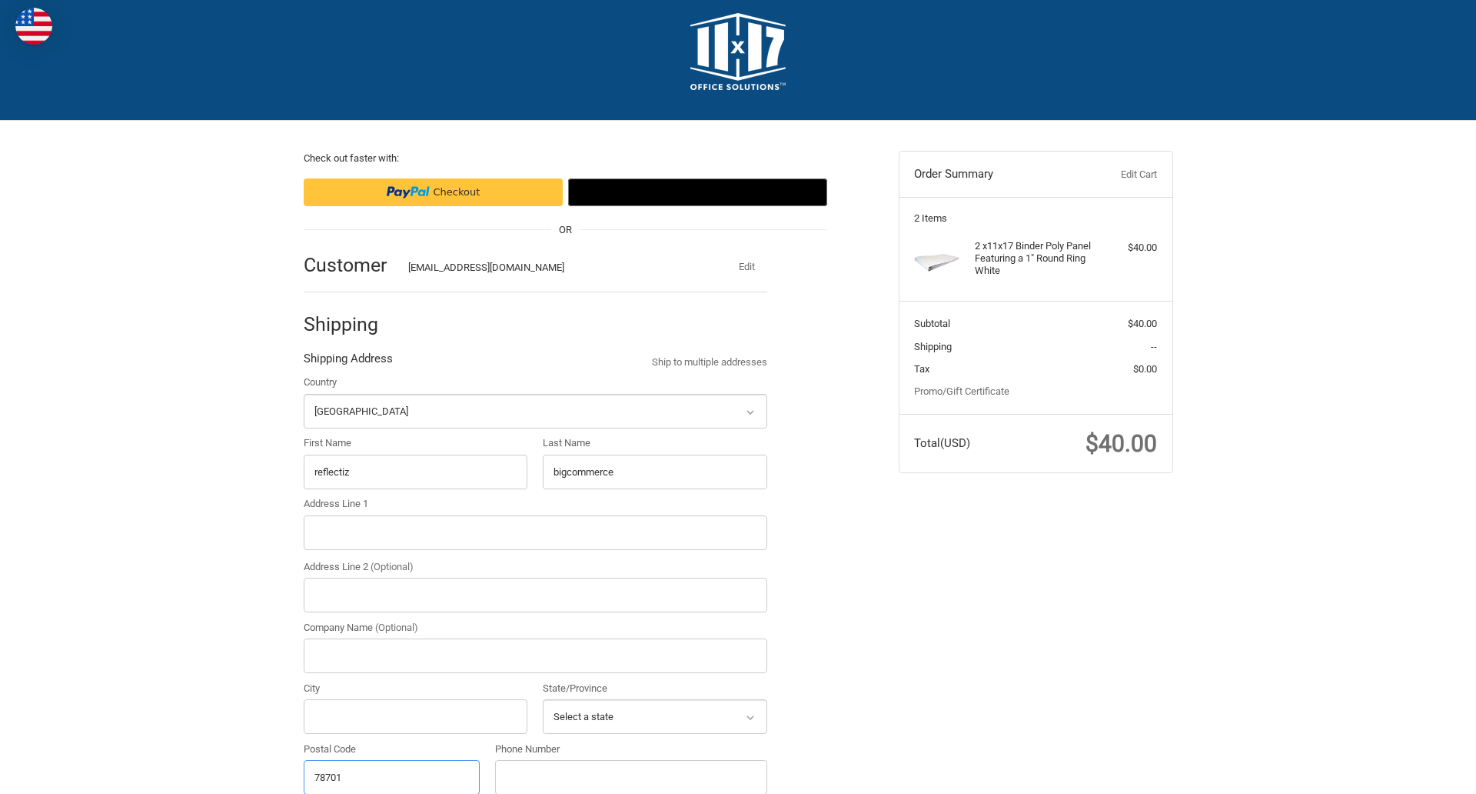
click at [391, 776] on input "78701" at bounding box center [392, 777] width 177 height 35
type input "78701"
click at [535, 532] on input "Address Line 1" at bounding box center [536, 532] width 464 height 35
type input "11305 4 Points Dr Building 2, Suite 100"
click at [348, 362] on legend "Shipping Address" at bounding box center [348, 362] width 89 height 25
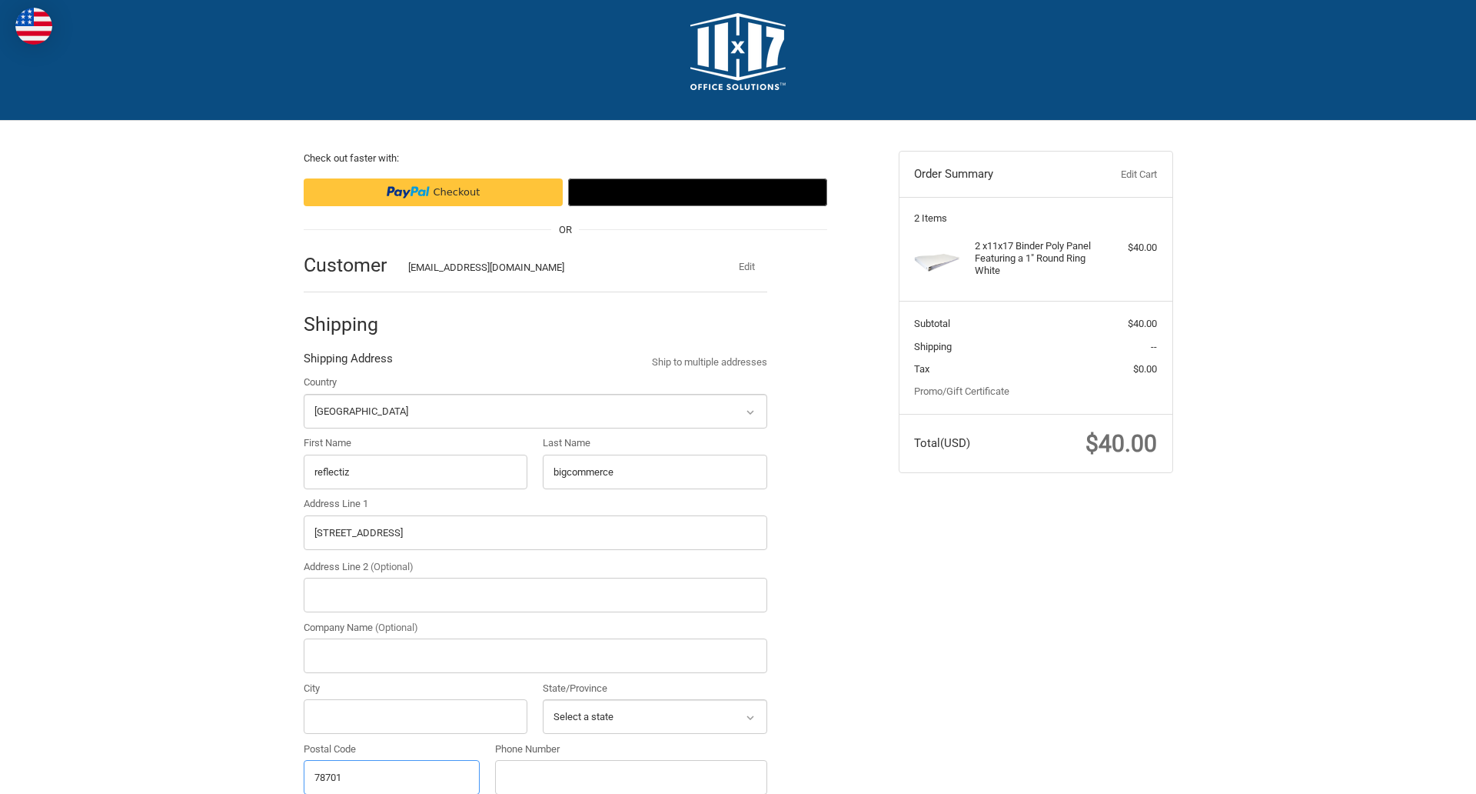
click at [391, 776] on input "78701" at bounding box center [392, 777] width 177 height 35
type input "78701"
select select "TX"
click at [535, 594] on input "Address Line 2 (Optional)" at bounding box center [536, 594] width 464 height 35
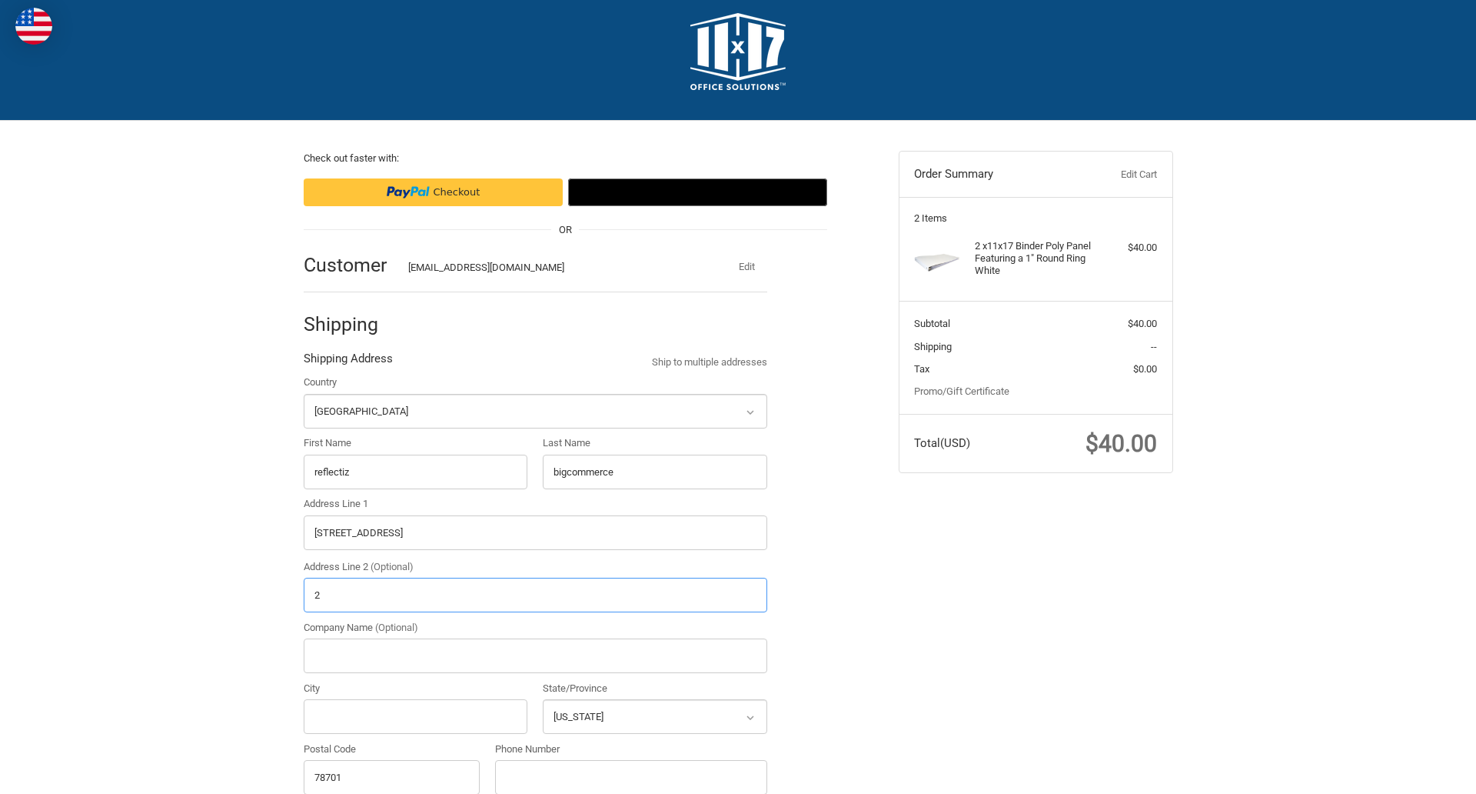
type input "2"
click at [415, 716] on input "City" at bounding box center [416, 716] width 225 height 35
click at [415, 716] on input "Austin" at bounding box center [416, 716] width 225 height 35
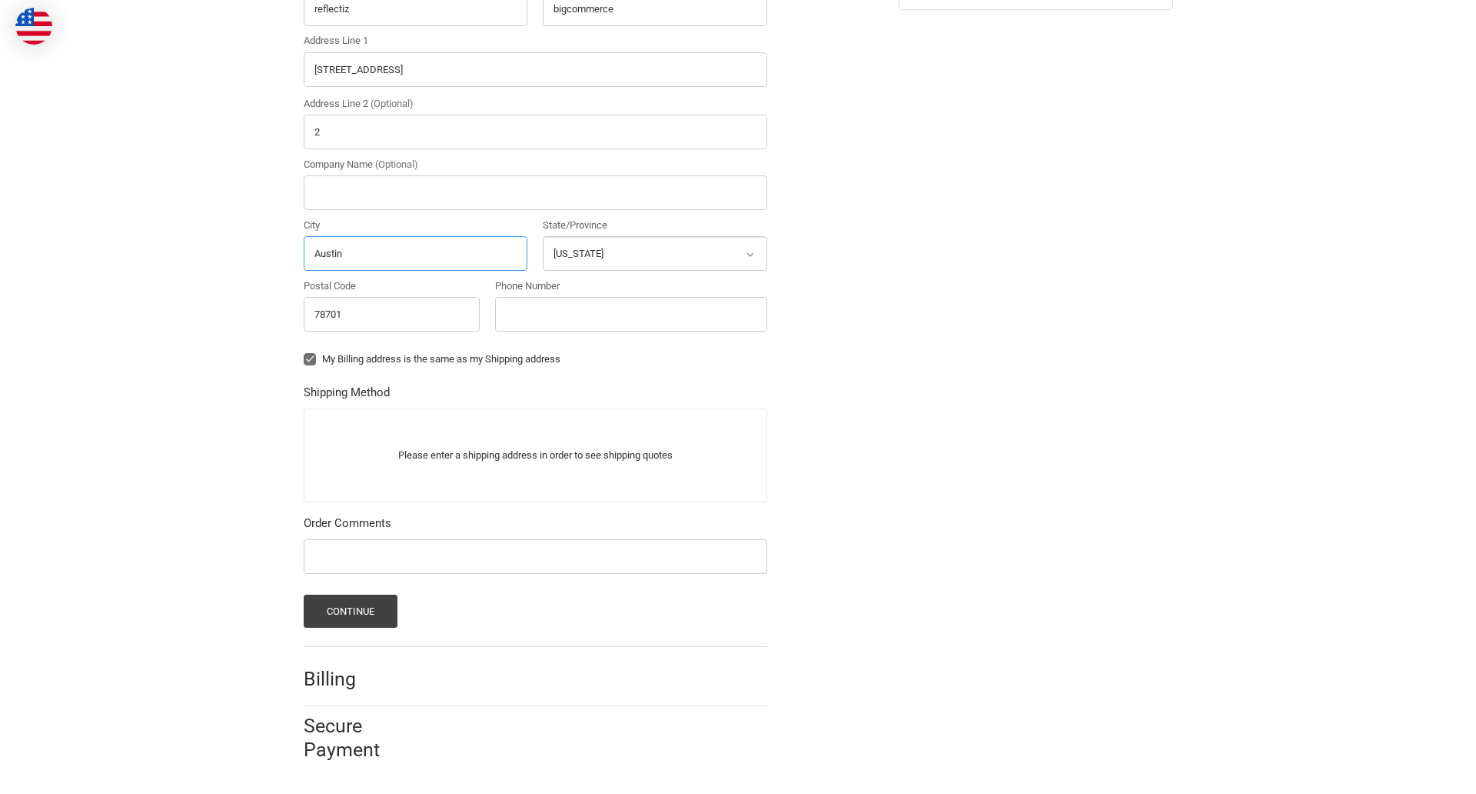
type input "Austin"
click at [631, 314] on input "Phone Number" at bounding box center [631, 314] width 272 height 35
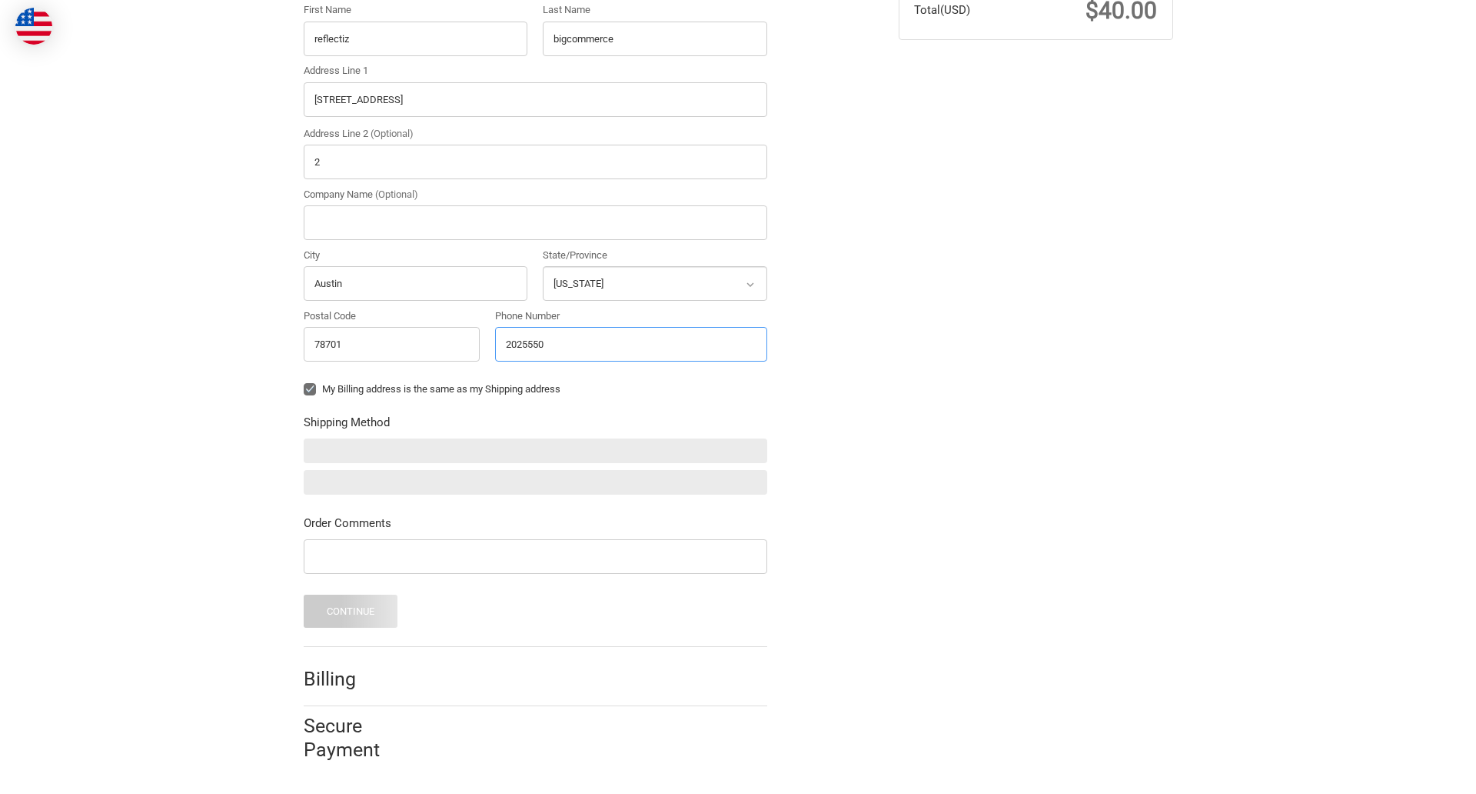
scroll to position [450, 0]
type input "2025550150"
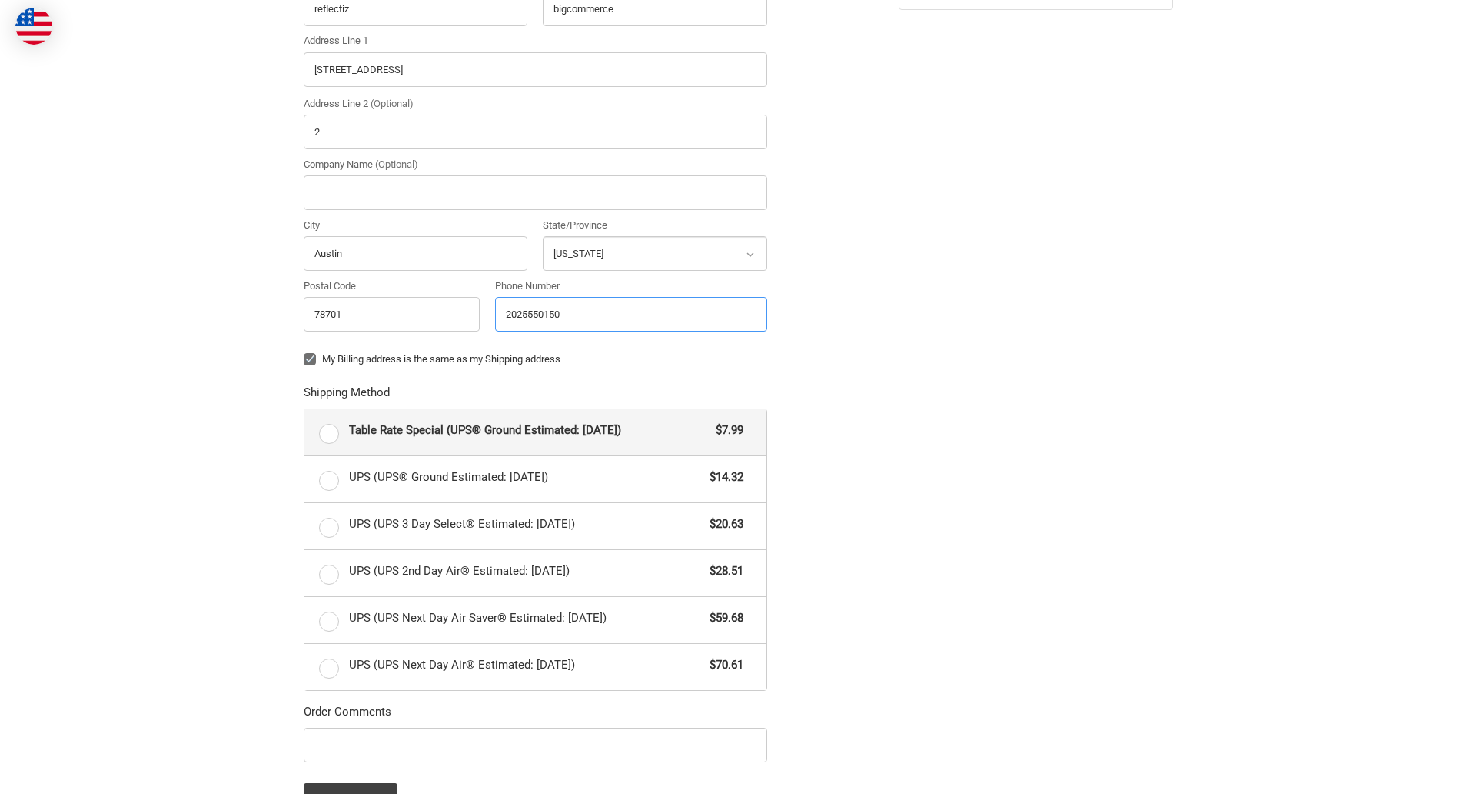
radio input "true"
type input "2025550150"
click at [535, 192] on input "Company Name (Optional)" at bounding box center [536, 192] width 464 height 35
type input "bigcommerce"
click at [304, 371] on form "Country Select a country Afghanistan Åland Islands Albania Algeria American Sam…" at bounding box center [536, 364] width 464 height 904
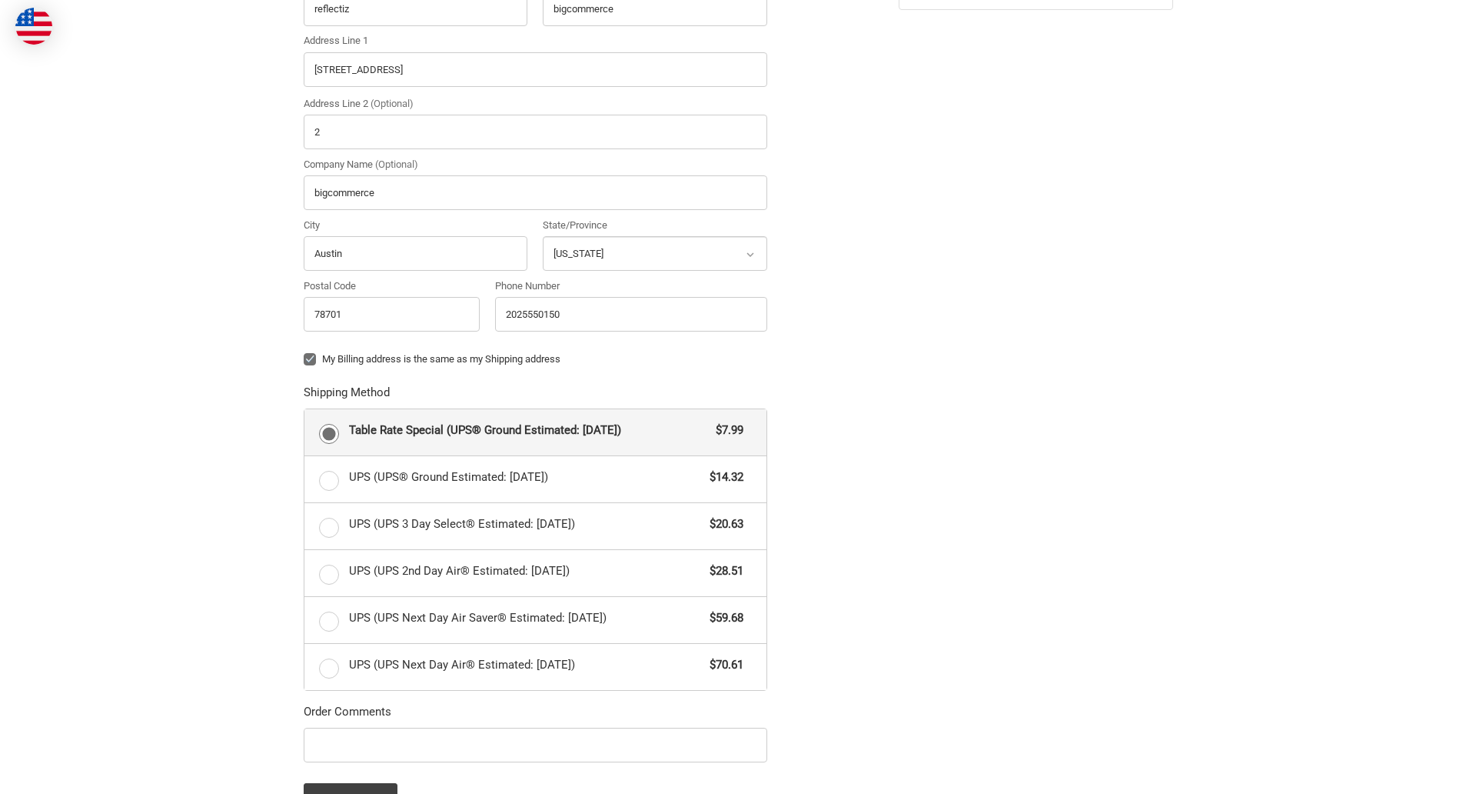
click at [304, 764] on form "Country Select a country Afghanistan Åland Islands Albania Algeria American Sam…" at bounding box center [536, 364] width 464 height 904
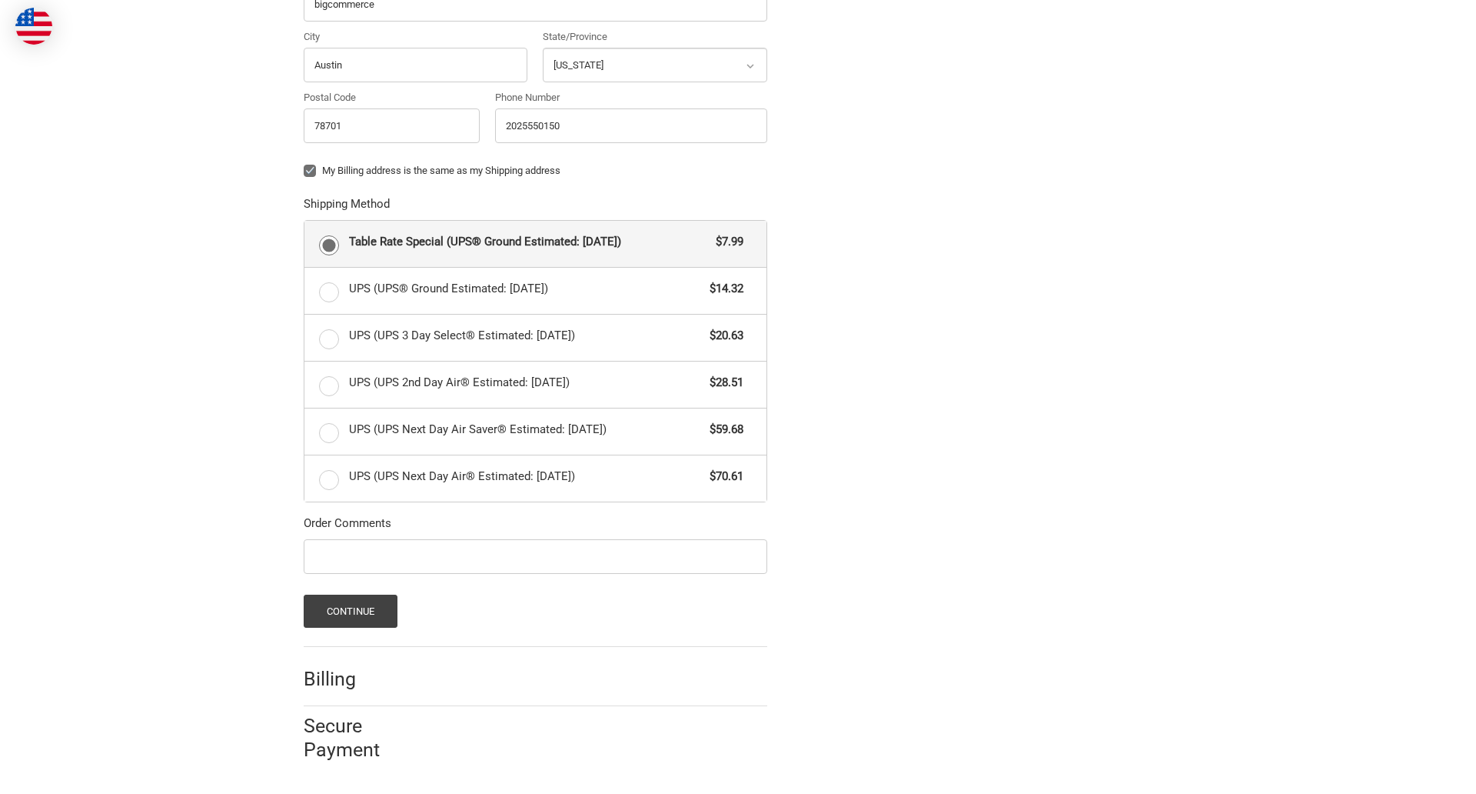
click at [535, 243] on span "Table Rate Special (UPS® Ground Estimated: Tue, Aug 26)" at bounding box center [529, 242] width 360 height 18
click at [305, 221] on input "Table Rate Special (UPS® Ground Estimated: Tue, Aug 26) $7.99" at bounding box center [304, 221] width 1 height 1
click at [350, 611] on button "Continue" at bounding box center [351, 610] width 95 height 33
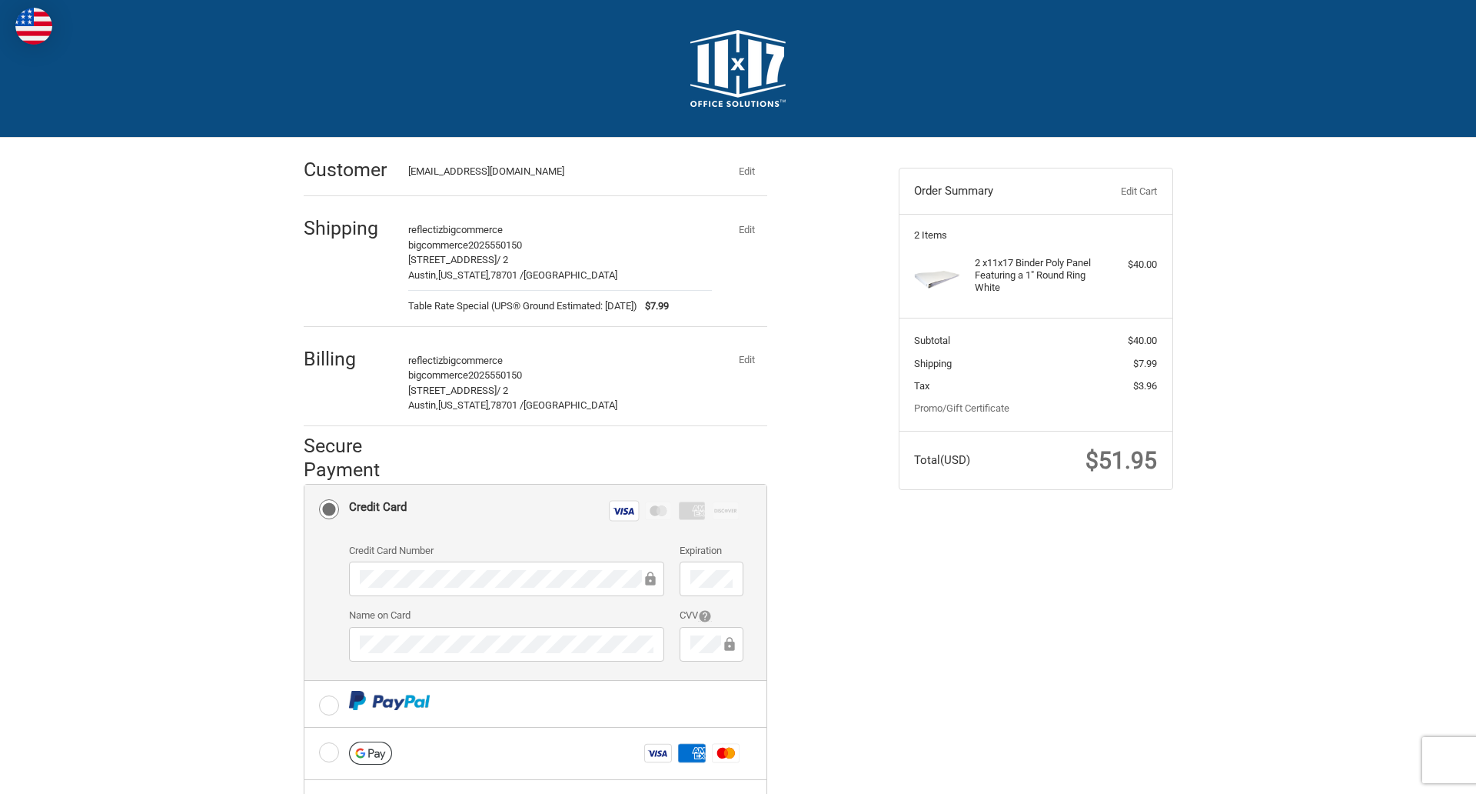
scroll to position [247, 0]
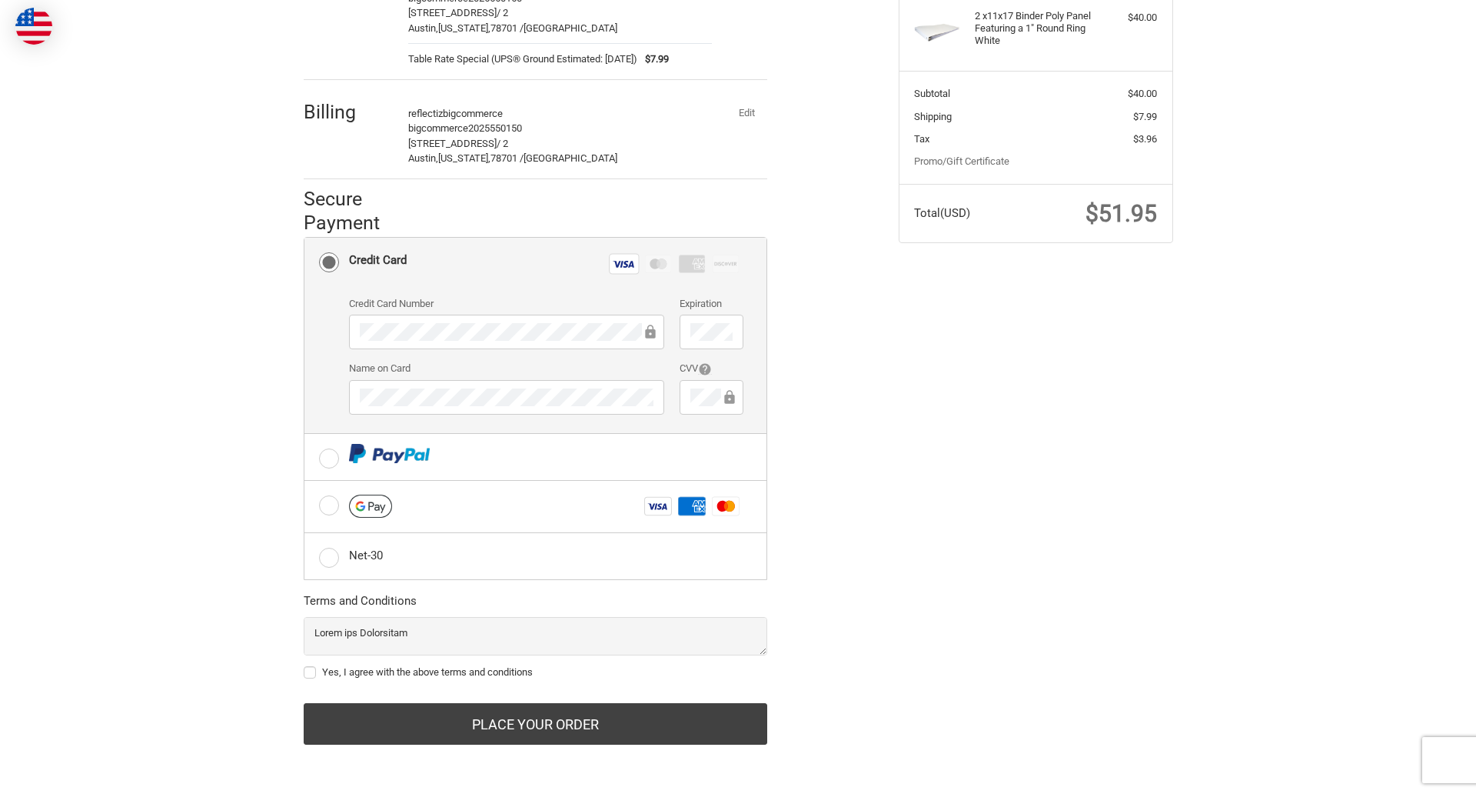
click at [535, 672] on label "Yes, I agree with the above terms and conditions" at bounding box center [536, 672] width 464 height 12
click at [304, 665] on input "Yes, I agree with the above terms and conditions" at bounding box center [304, 664] width 1 height 1
checkbox input "true"
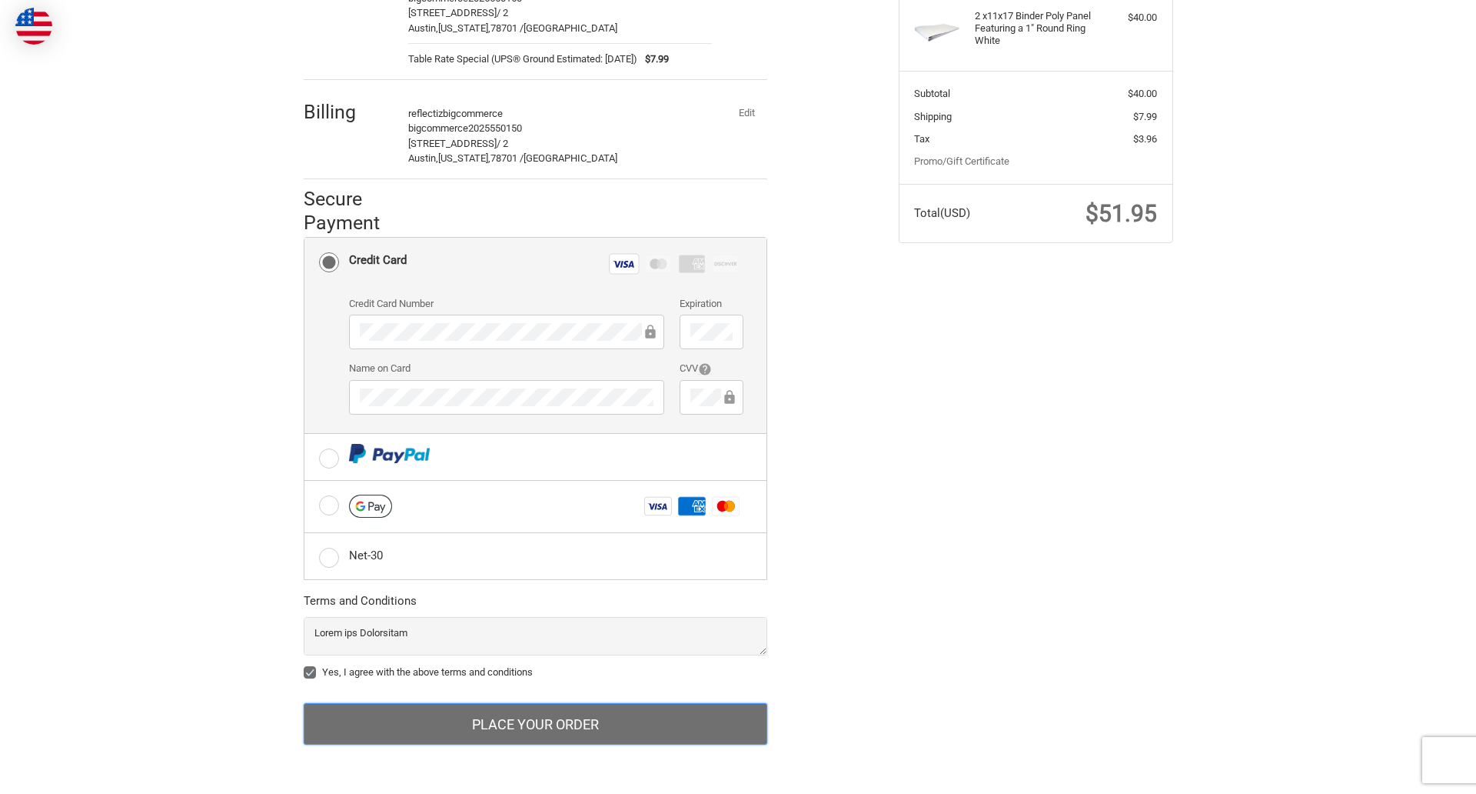
click at [535, 724] on button "Place Your Order" at bounding box center [536, 724] width 464 height 42
